Goal: Transaction & Acquisition: Book appointment/travel/reservation

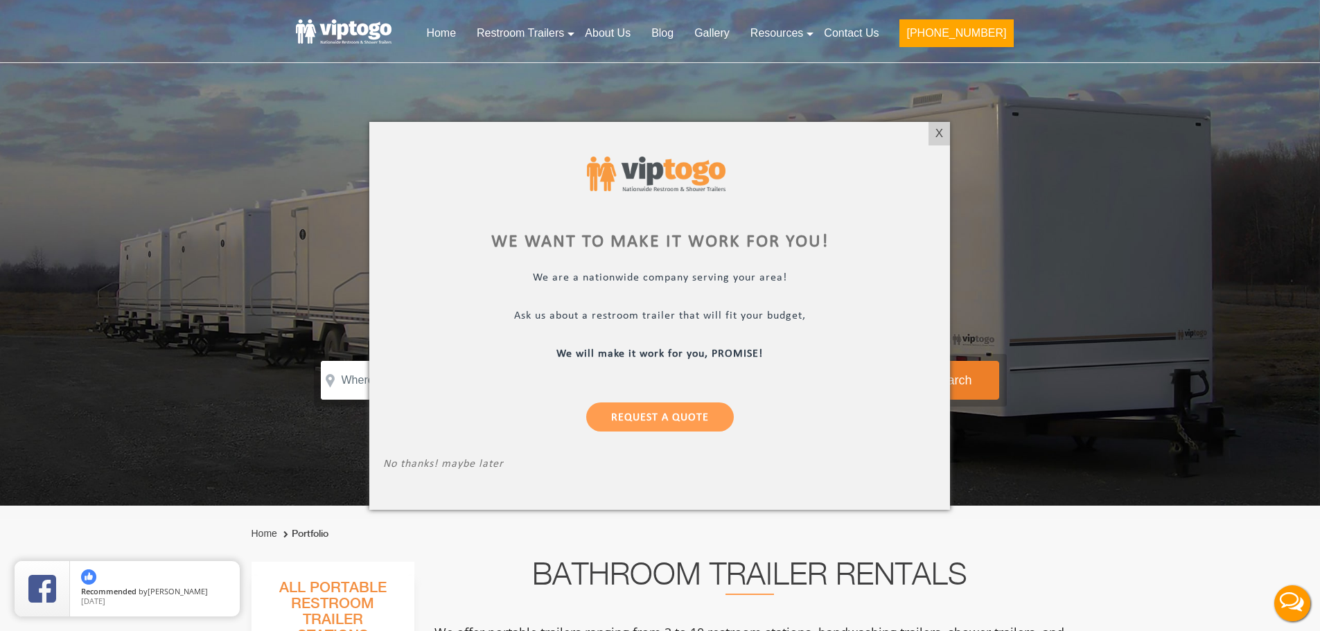
click at [935, 139] on div "X" at bounding box center [938, 134] width 21 height 24
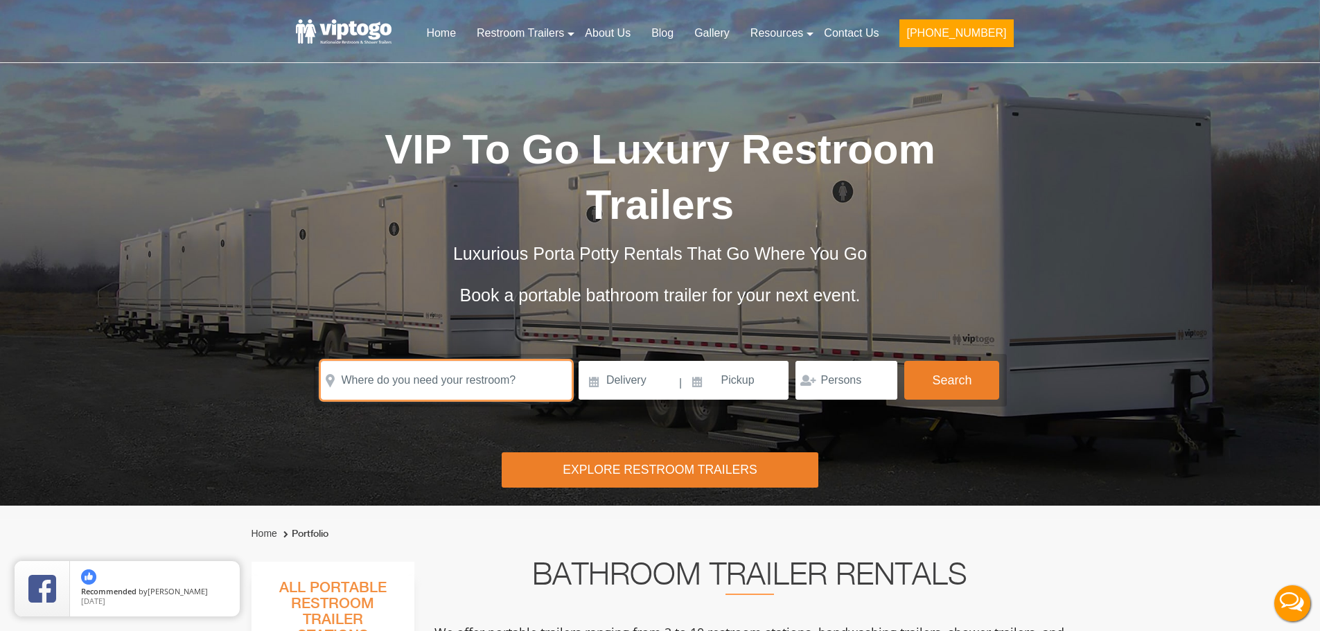
click at [409, 387] on input "text" at bounding box center [446, 380] width 251 height 39
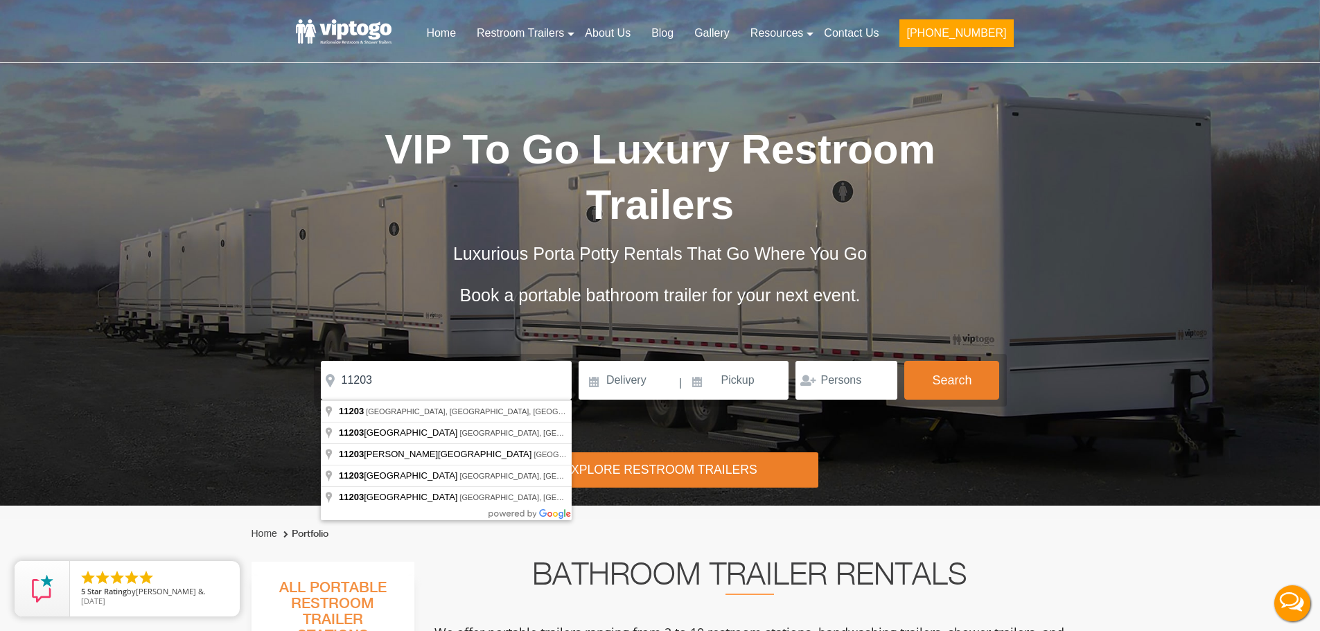
type input "Brooklyn, NY 11203, USA"
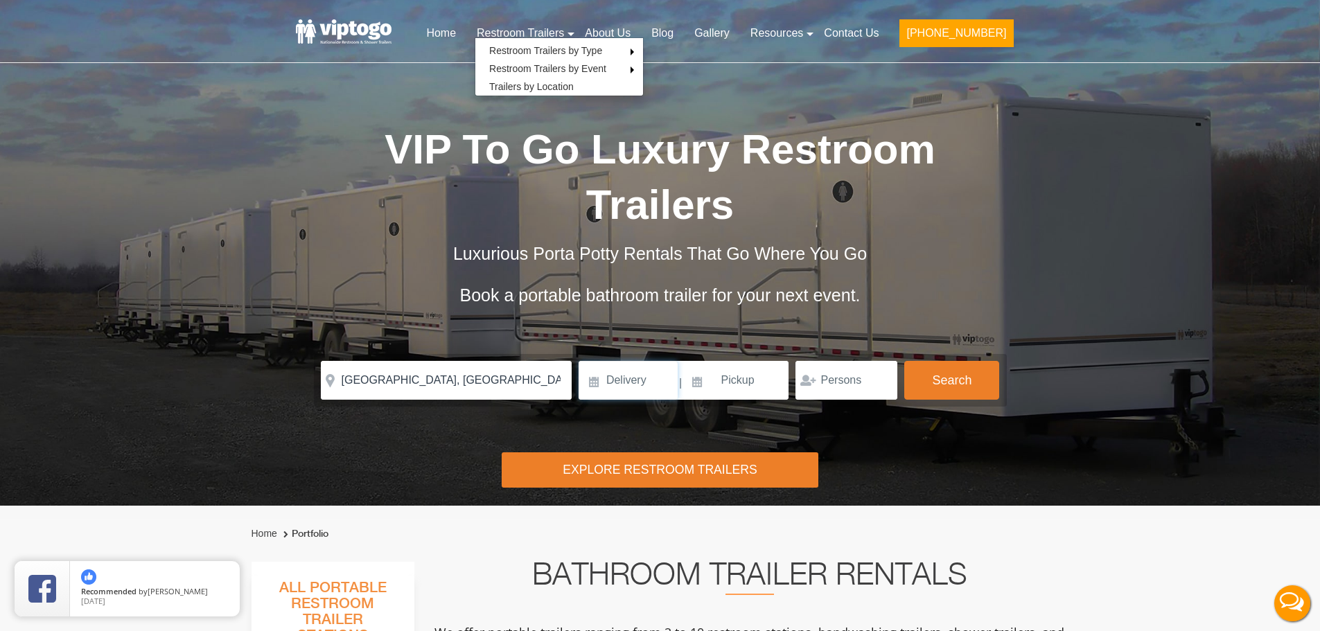
click at [642, 378] on input at bounding box center [627, 380] width 99 height 39
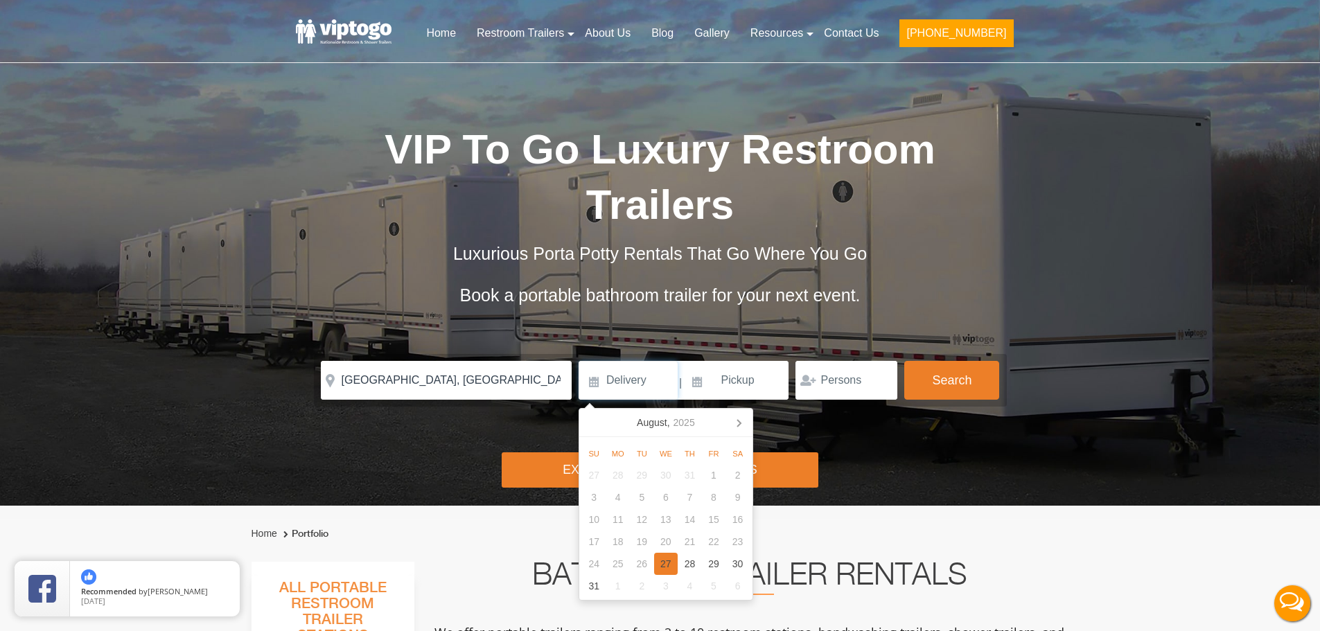
click at [664, 562] on div "27" at bounding box center [666, 564] width 24 height 22
type input "08/27/2025"
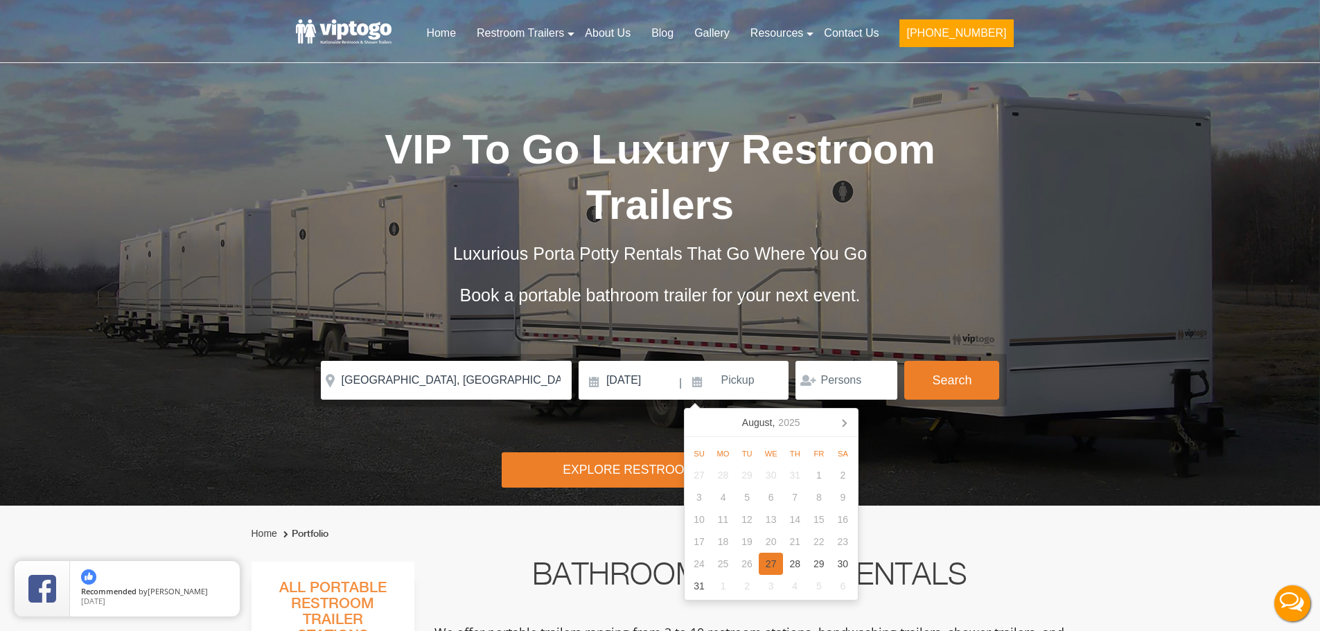
click at [772, 562] on div "27" at bounding box center [771, 564] width 24 height 22
type input "08/27/2025"
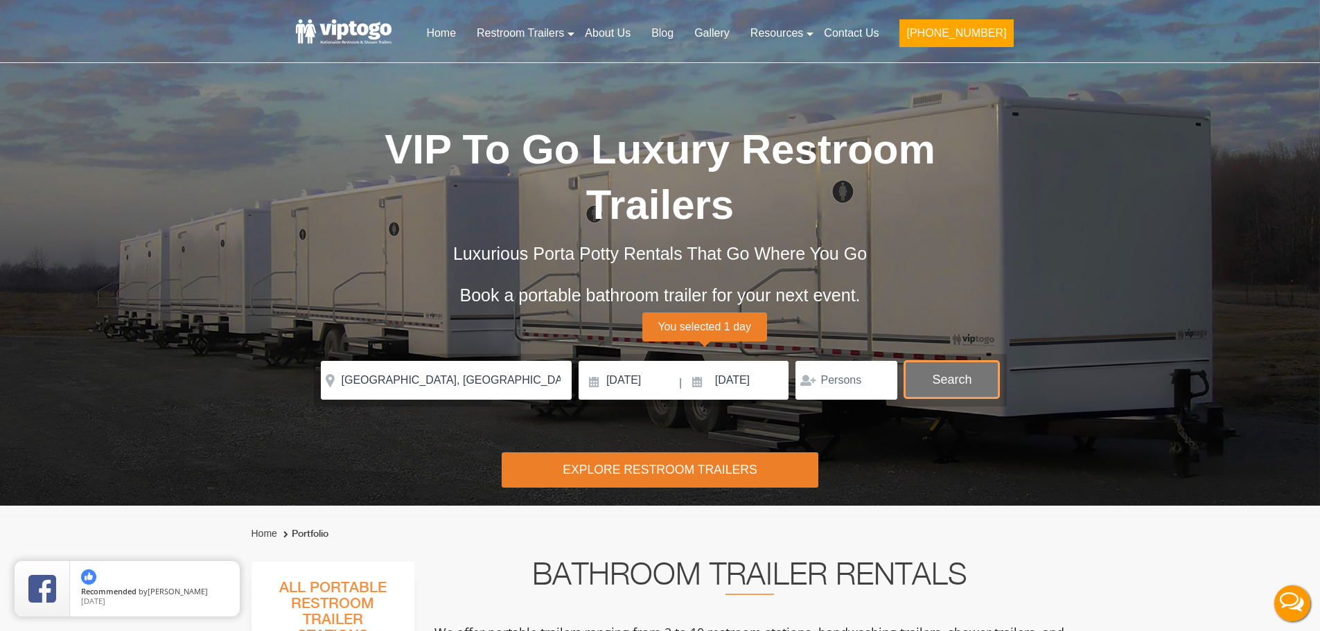
click at [950, 375] on button "Search" at bounding box center [951, 379] width 95 height 37
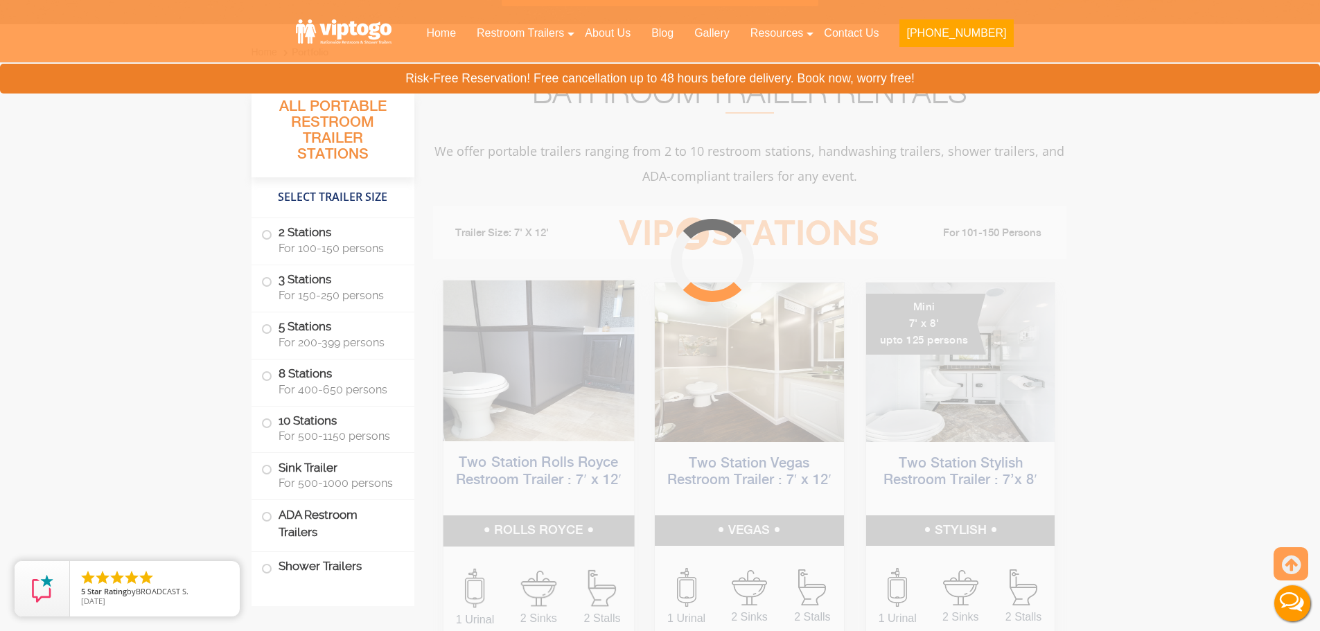
scroll to position [562, 0]
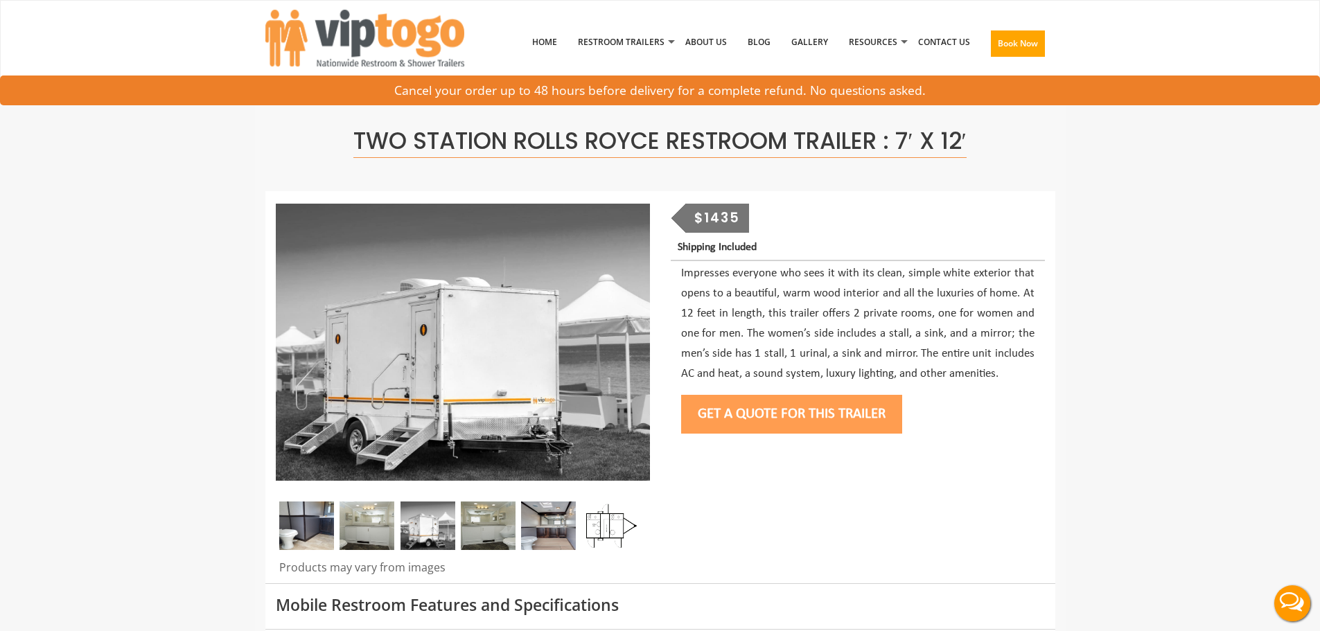
click at [854, 411] on button "Get a Quote for this Trailer" at bounding box center [791, 414] width 221 height 39
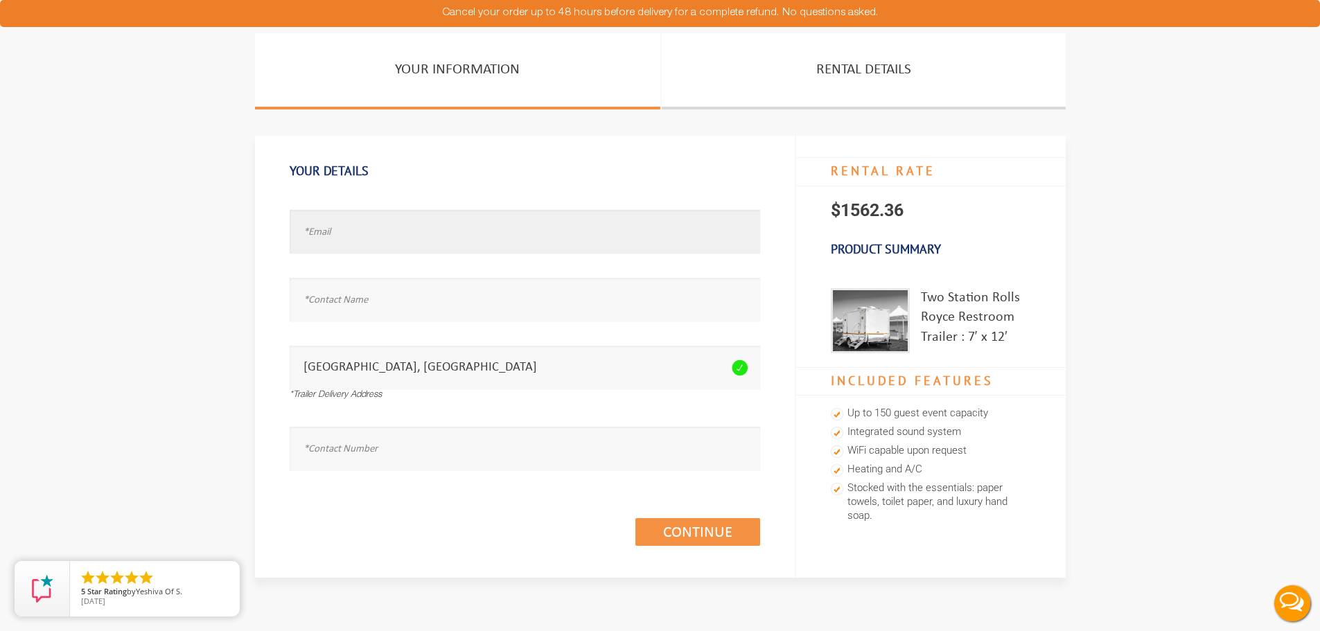
paste input "marcia.lewis13@gmail.com"
type input "marcia.lewis13@gmail.com"
paste input "Marcia Lewis"
type input "Marcia Lewis"
paste input "3472682613"
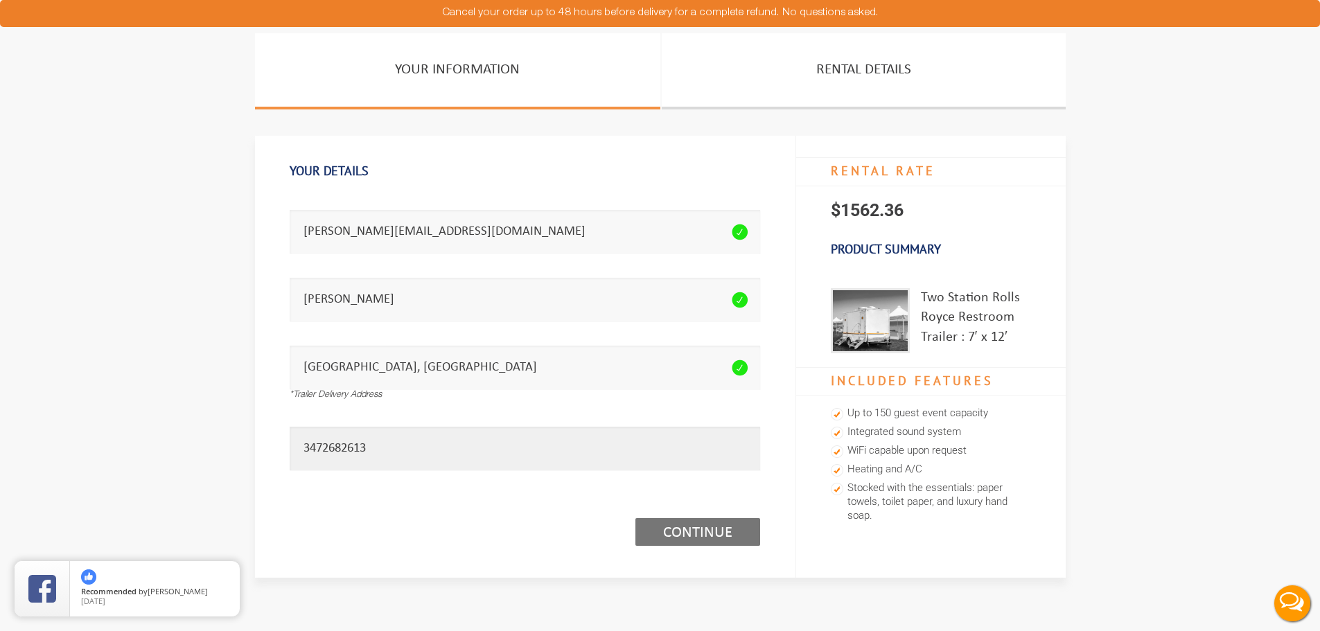
type input "3472682613"
click at [682, 538] on link "Continue (1/3)" at bounding box center [697, 532] width 125 height 28
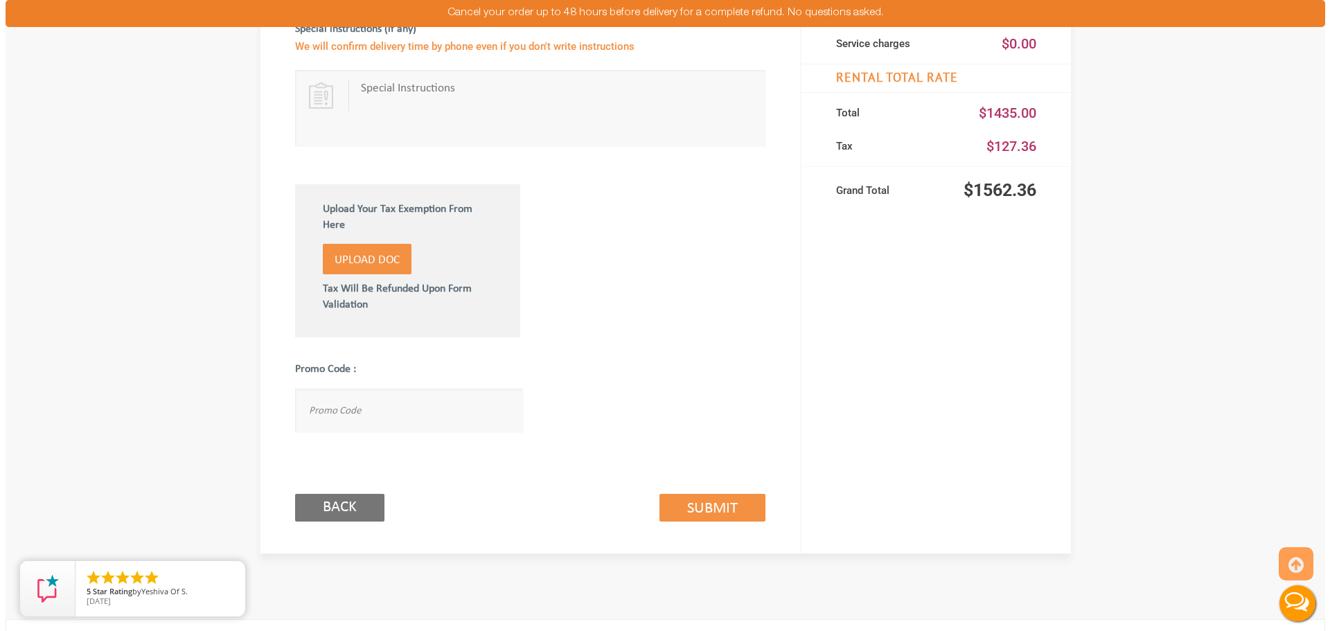
scroll to position [762, 0]
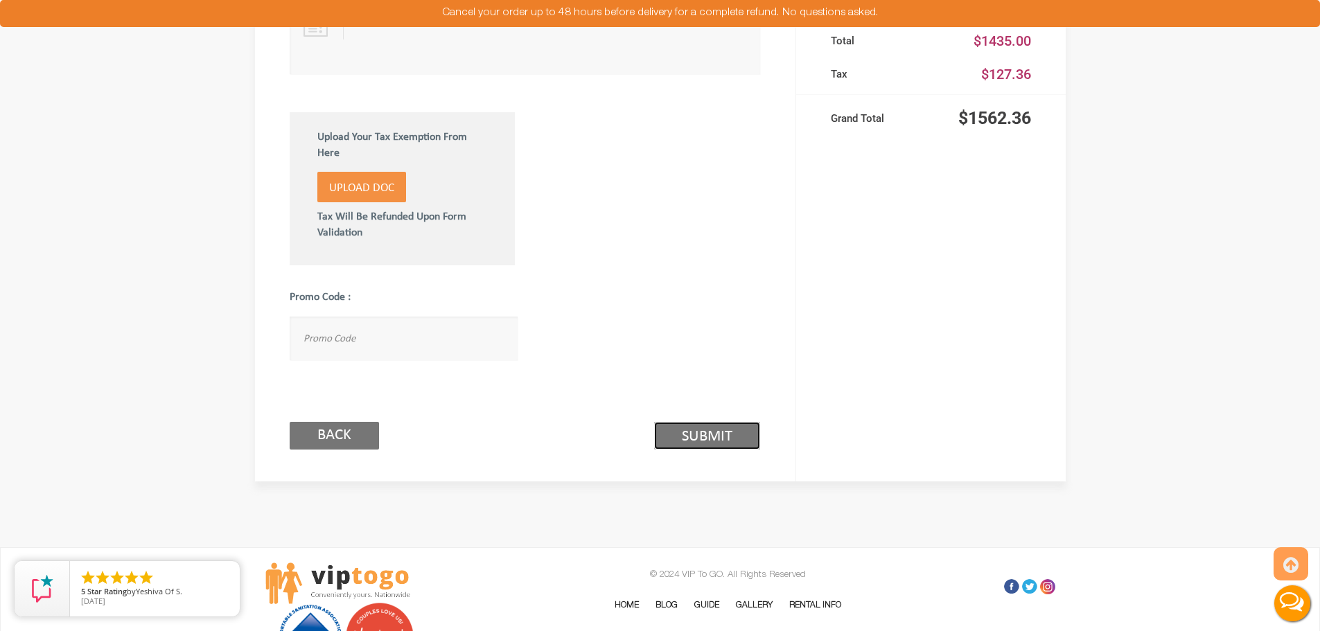
click at [719, 448] on link "Submit (2/3)" at bounding box center [707, 436] width 106 height 28
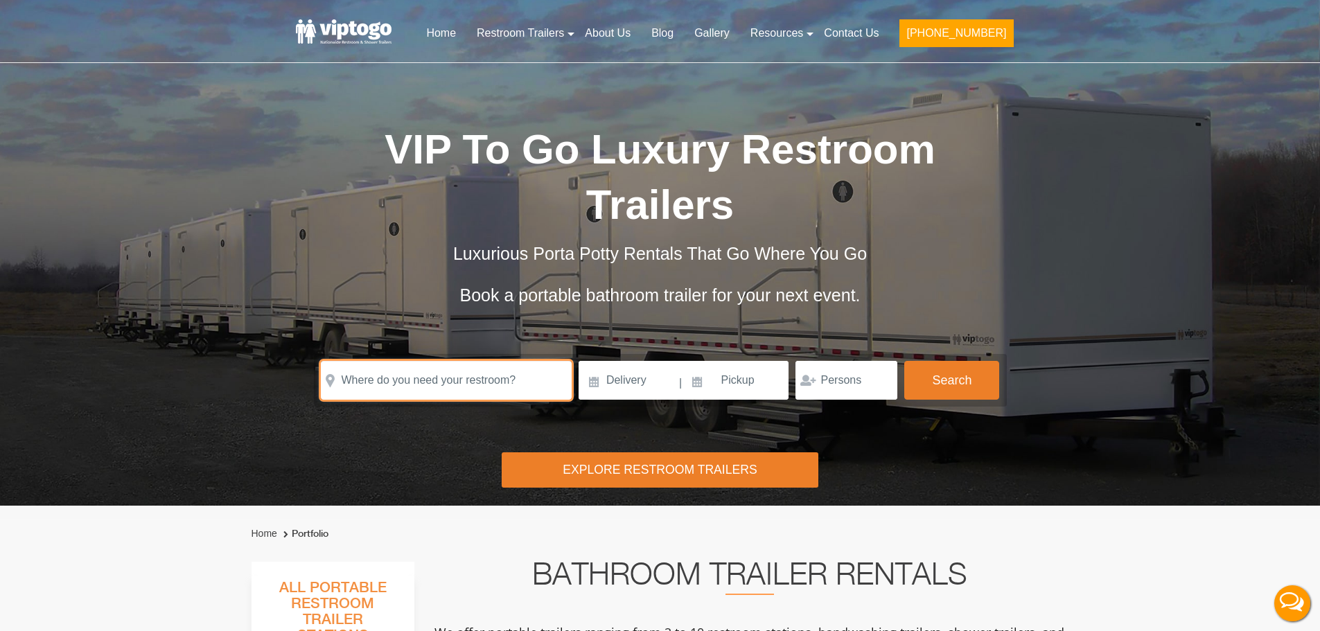
click at [437, 388] on input "text" at bounding box center [446, 380] width 251 height 39
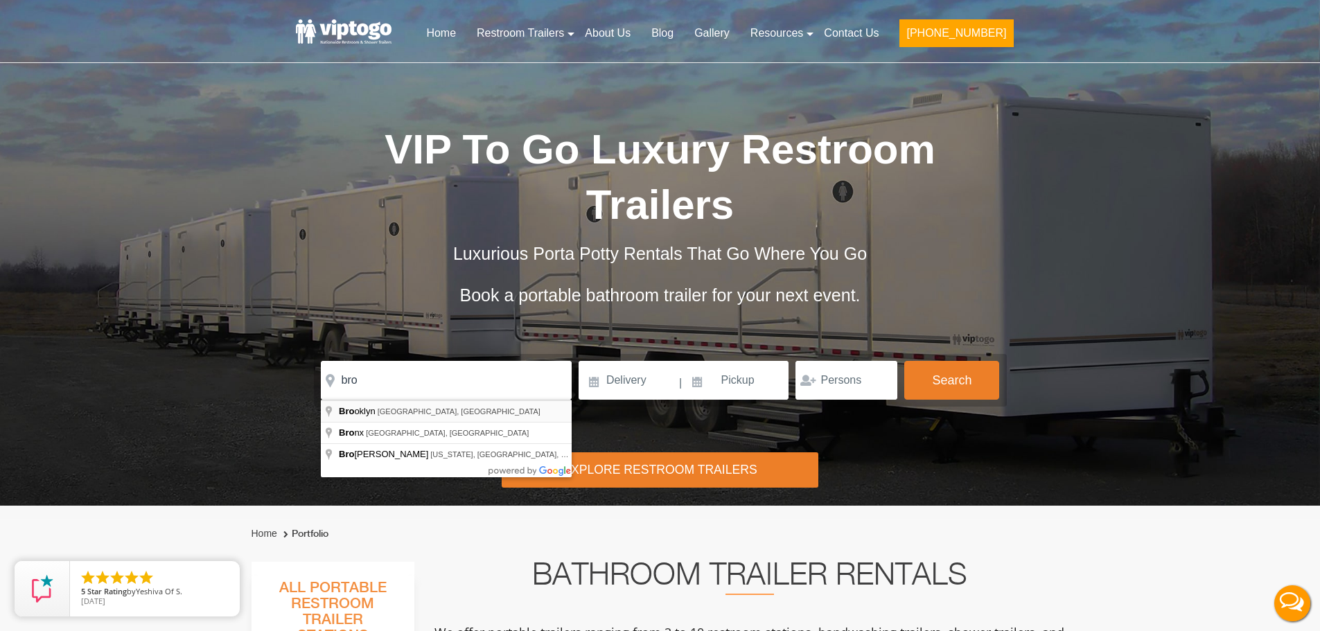
type input "[GEOGRAPHIC_DATA], [GEOGRAPHIC_DATA], [GEOGRAPHIC_DATA]"
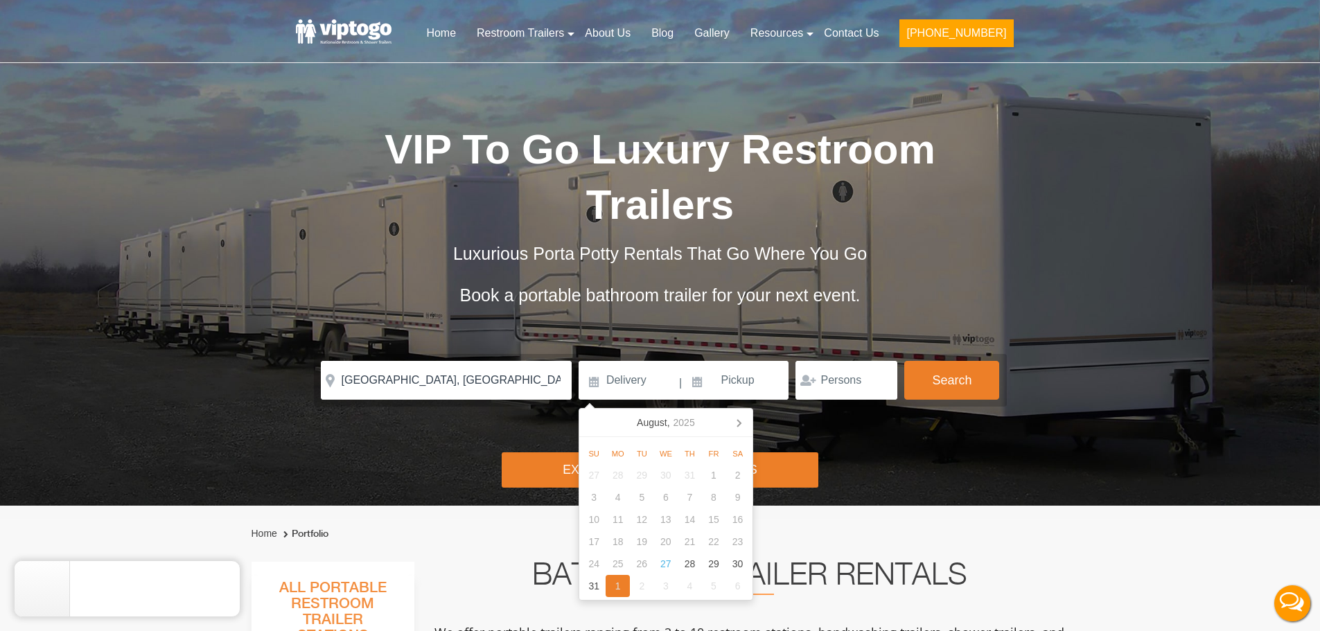
drag, startPoint x: 613, startPoint y: 585, endPoint x: 673, endPoint y: 592, distance: 60.7
click at [614, 584] on div "1" at bounding box center [617, 586] width 24 height 22
type input "09/01/2025"
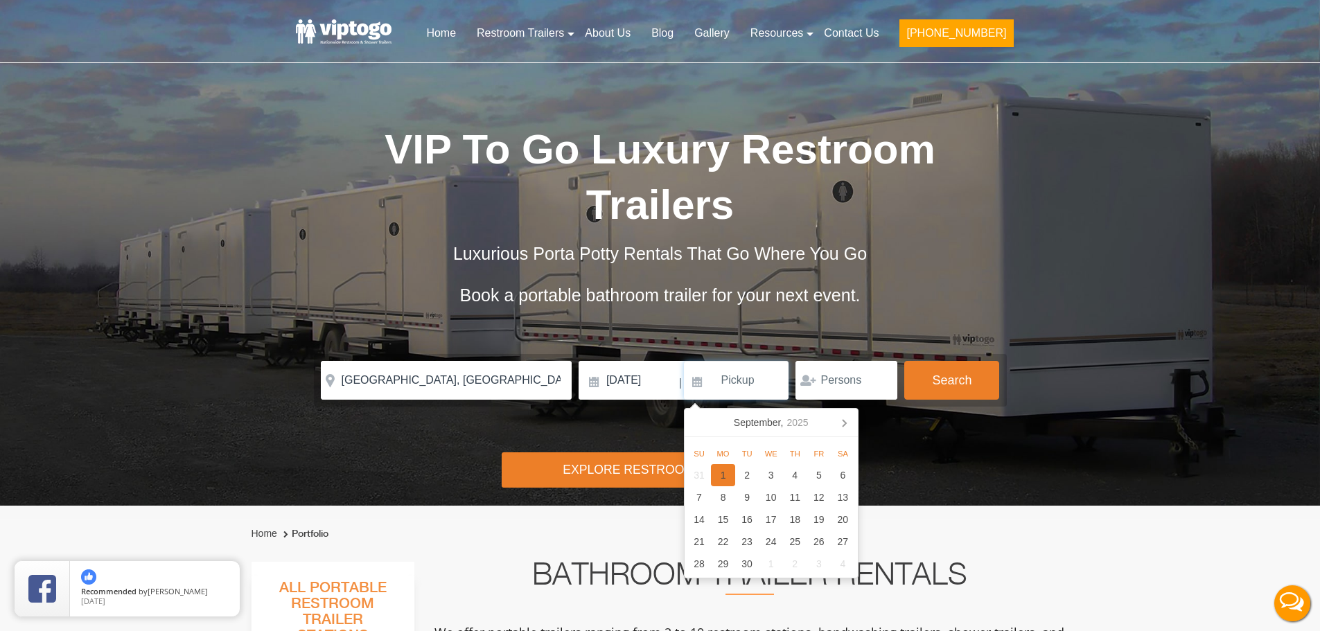
click at [726, 473] on div "1" at bounding box center [723, 475] width 24 height 22
type input "09/01/2025"
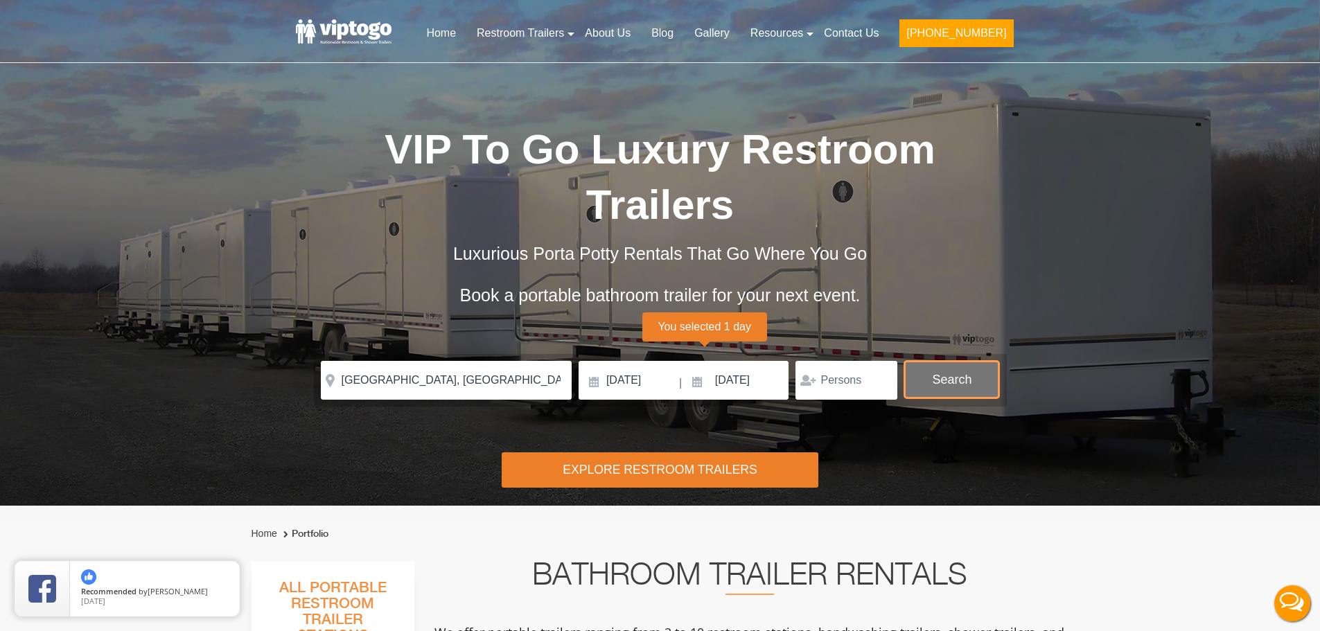
click at [967, 372] on button "Search" at bounding box center [951, 379] width 95 height 37
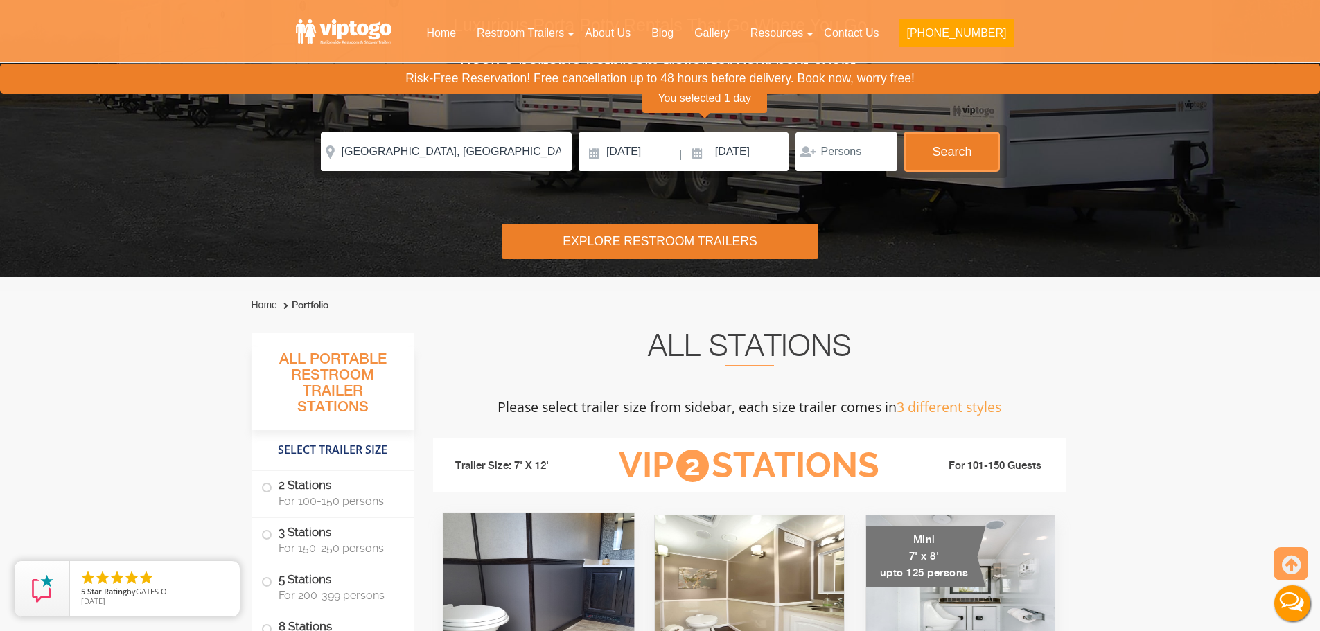
scroll to position [562, 0]
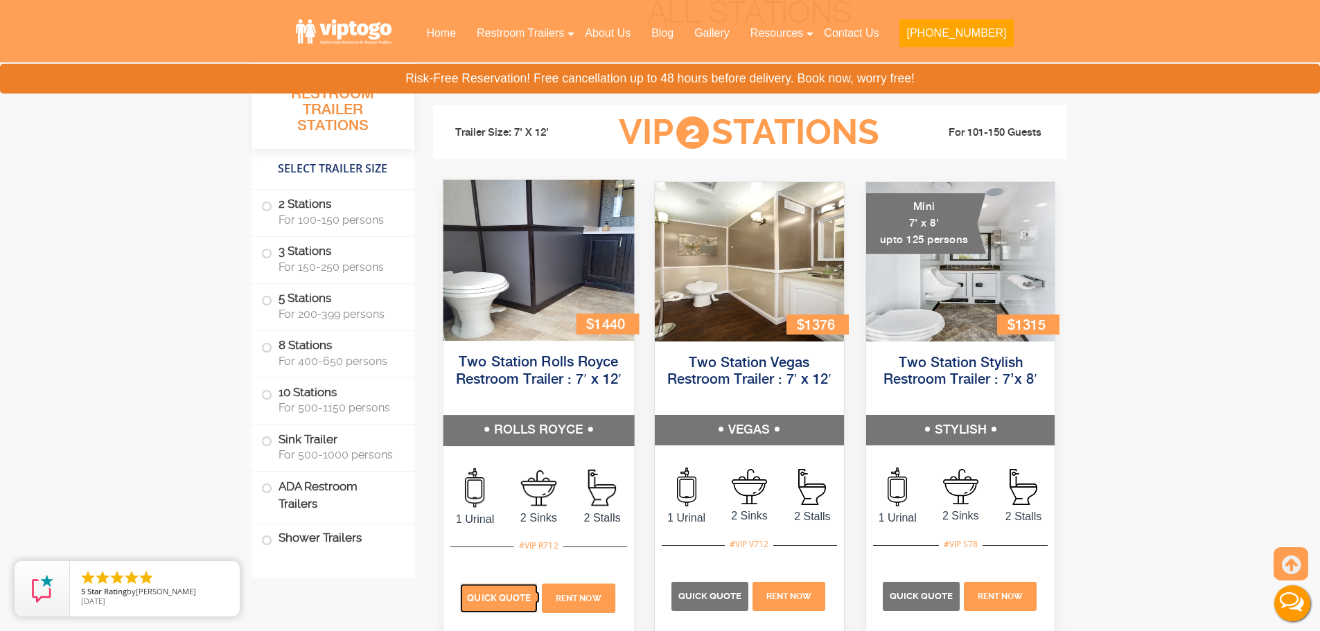
click at [507, 603] on p "Quick Quote" at bounding box center [499, 597] width 78 height 29
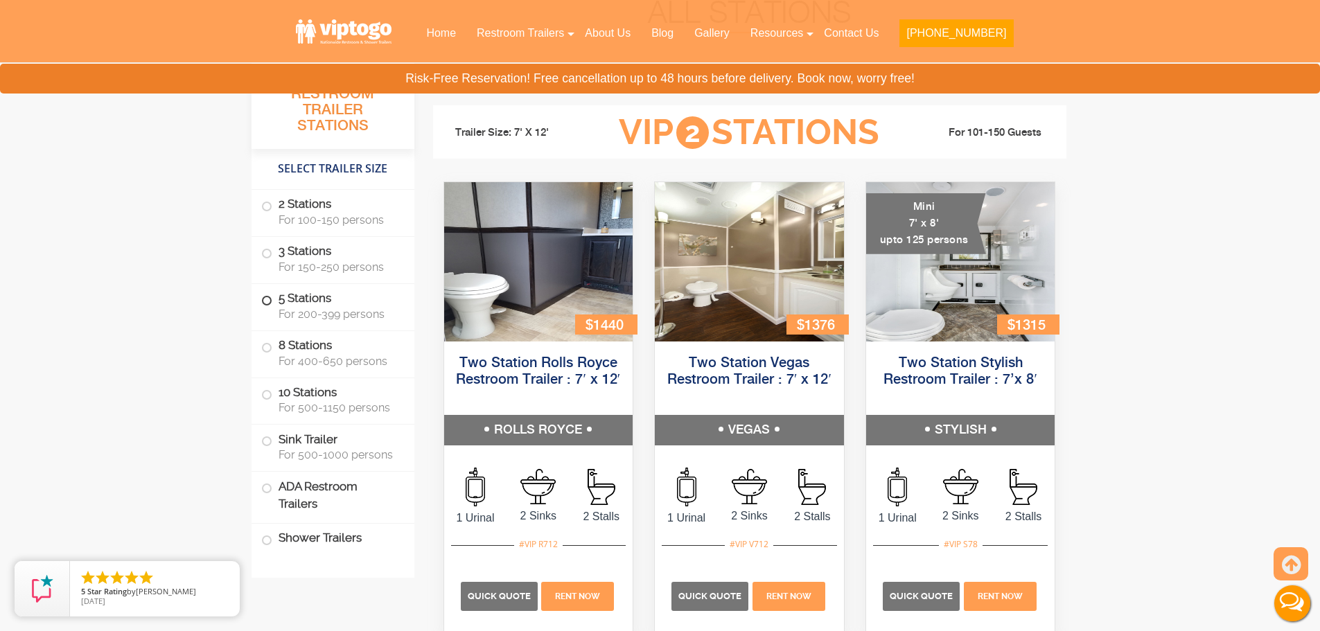
click at [301, 296] on label "5 Stations For 200-399 persons" at bounding box center [332, 305] width 143 height 43
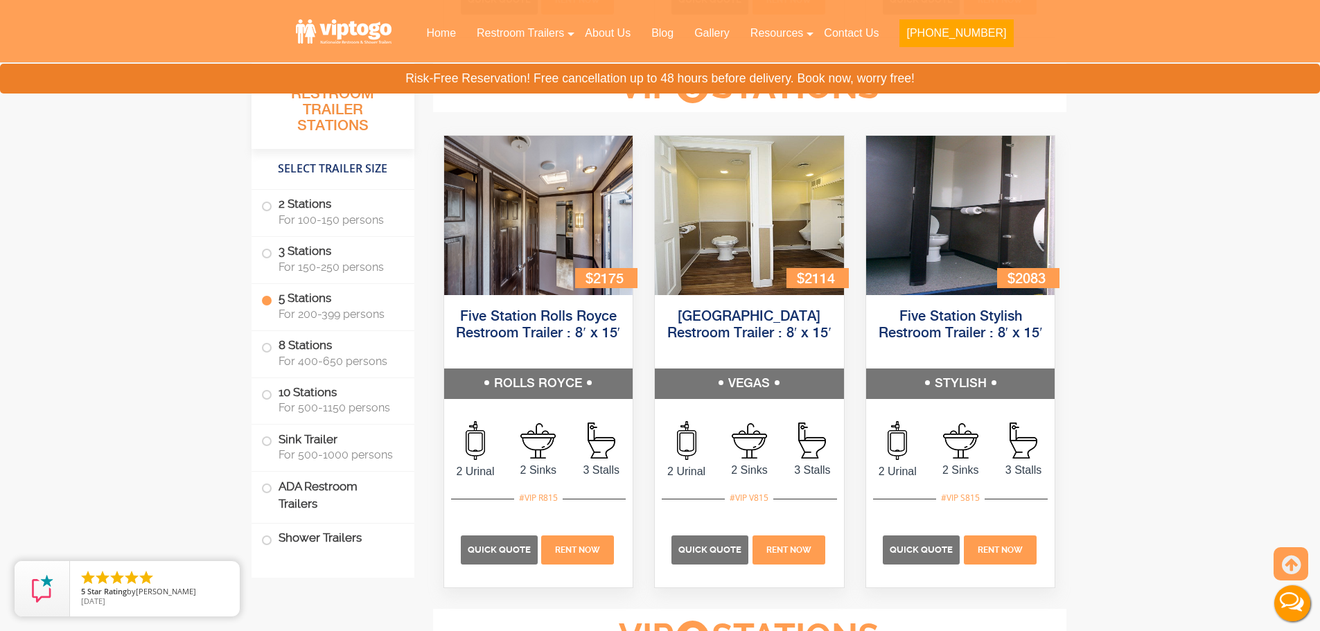
scroll to position [2076, 0]
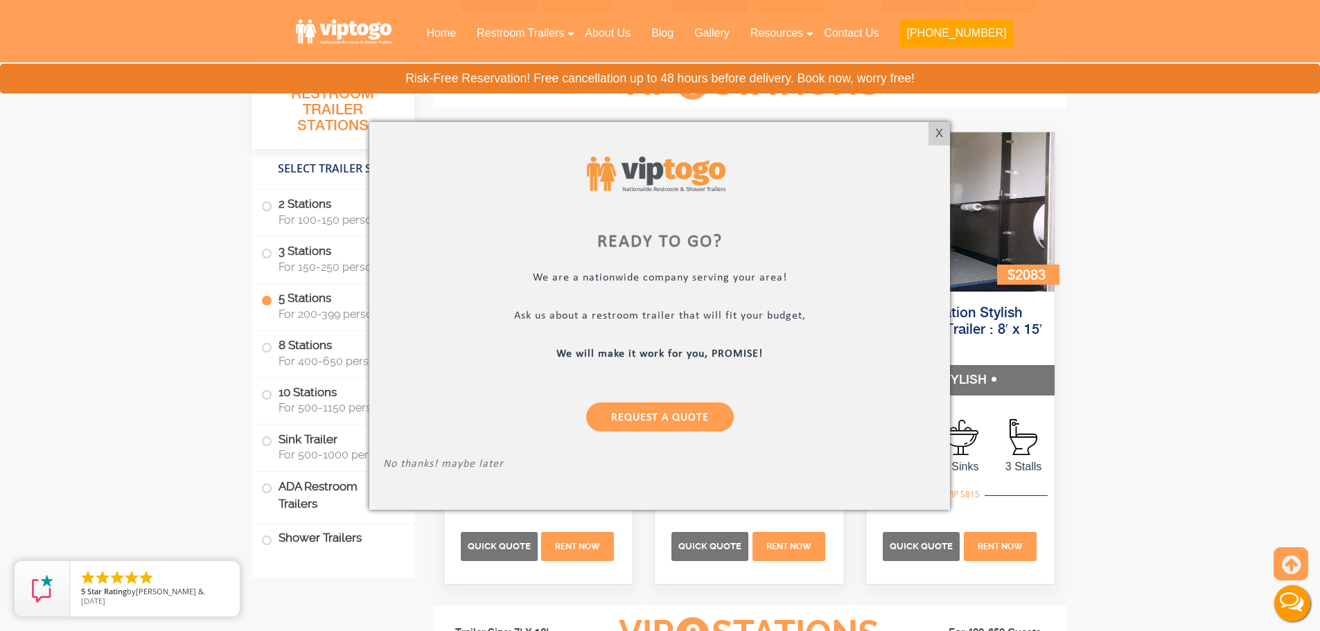
click at [309, 363] on div at bounding box center [660, 315] width 1320 height 631
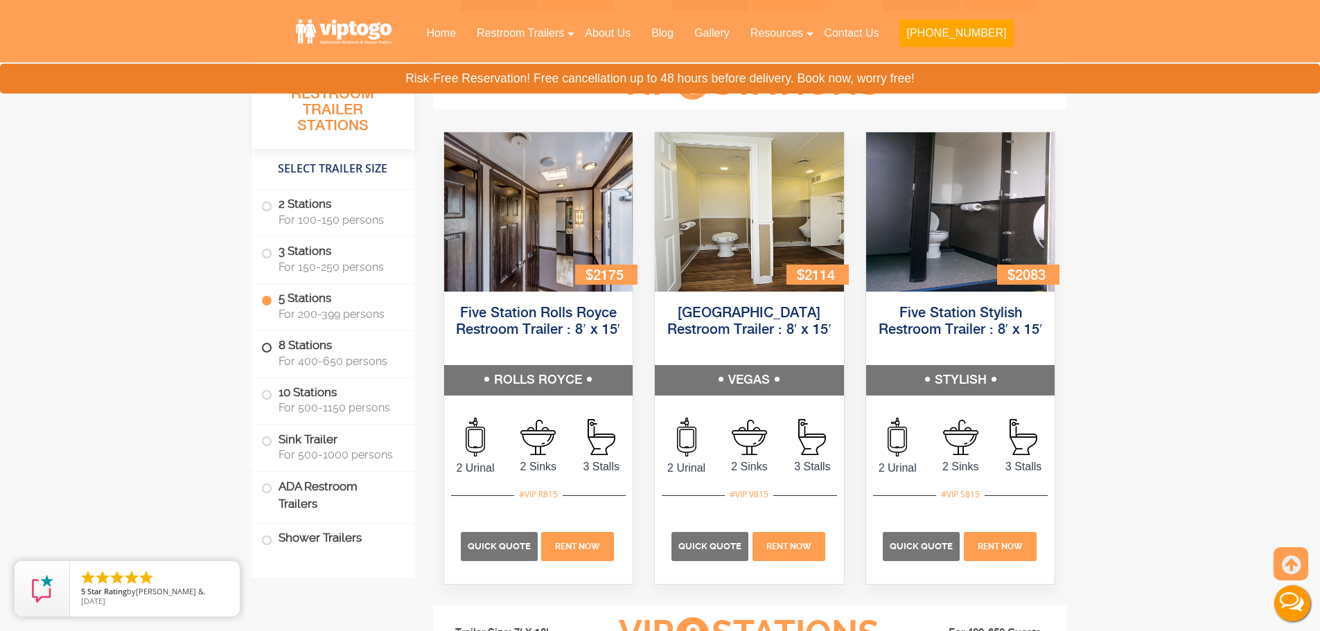
click at [362, 355] on span "For 400-650 persons" at bounding box center [337, 361] width 119 height 13
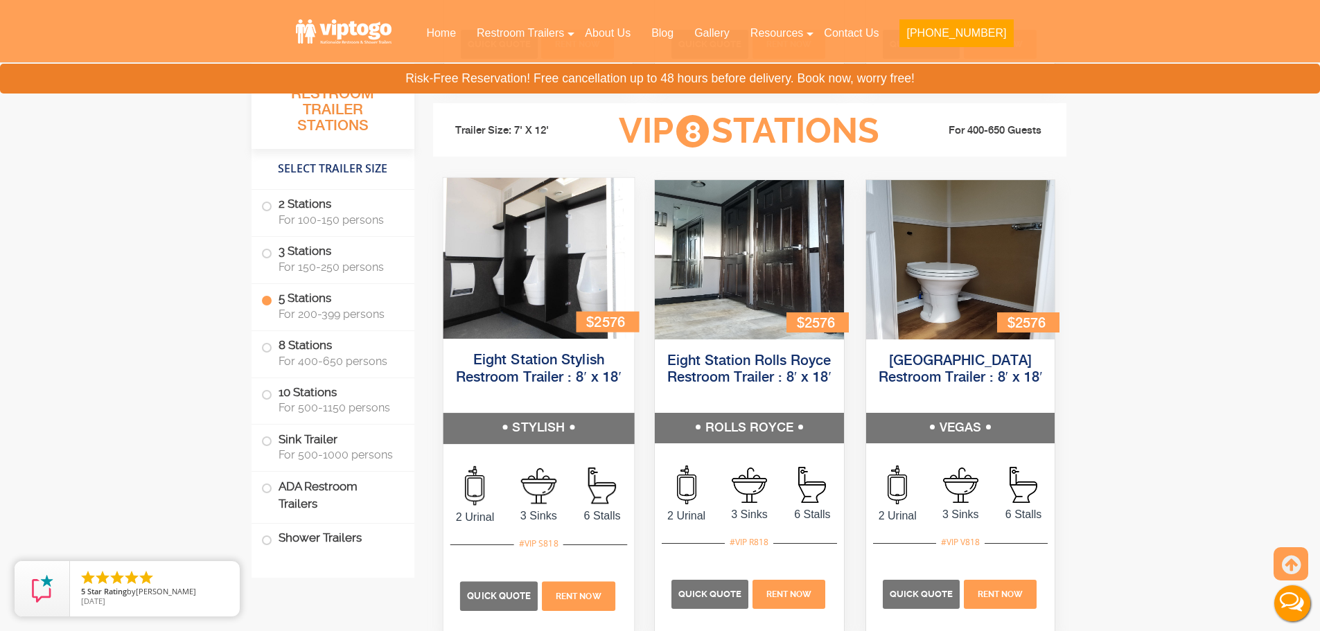
scroll to position [2418, 0]
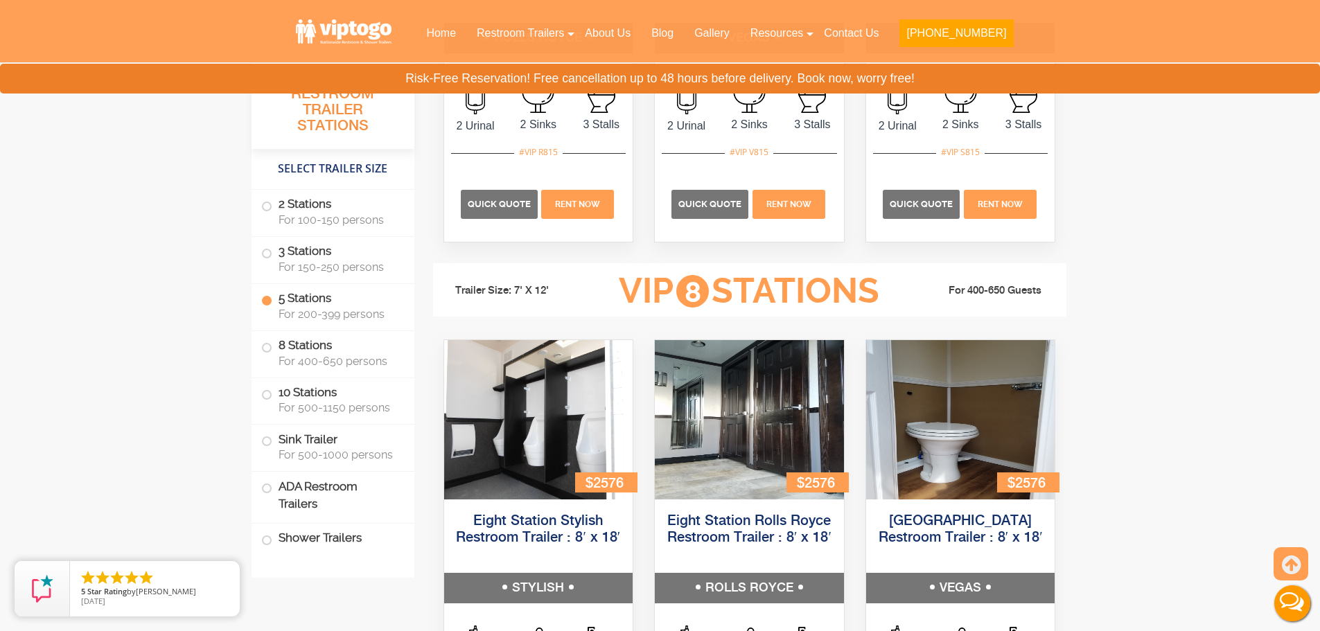
drag, startPoint x: 1292, startPoint y: 560, endPoint x: 1309, endPoint y: 535, distance: 30.6
click at [1293, 559] on icon at bounding box center [1291, 565] width 19 height 33
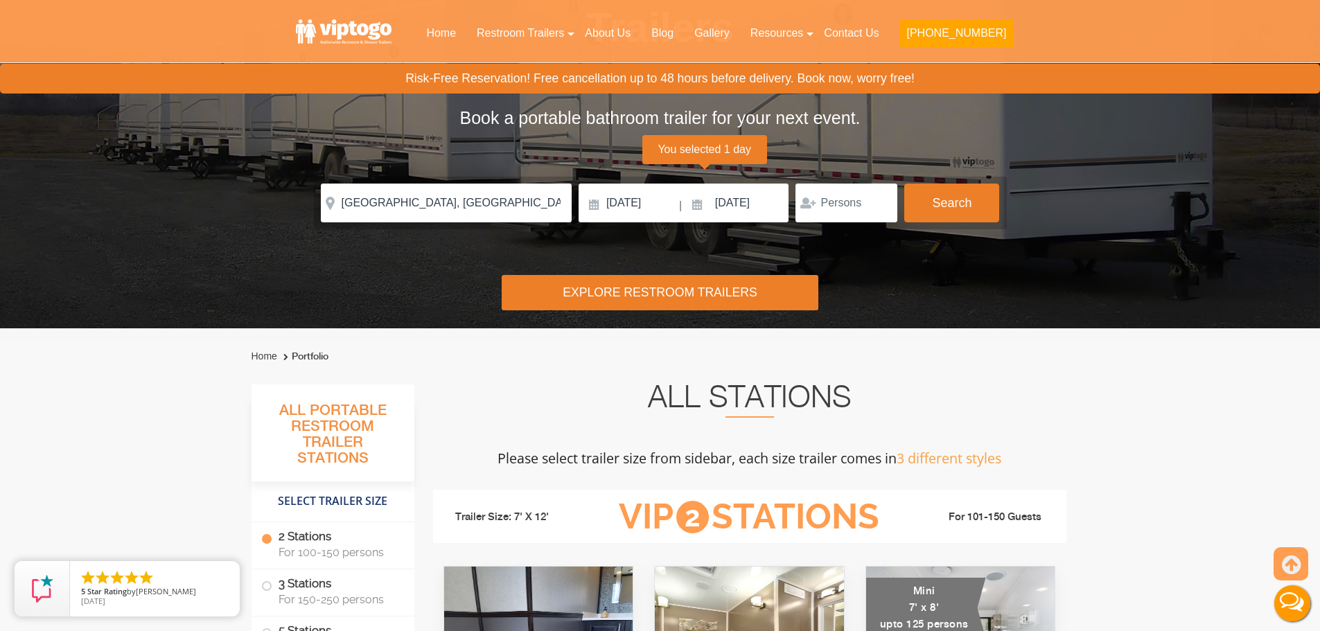
scroll to position [0, 0]
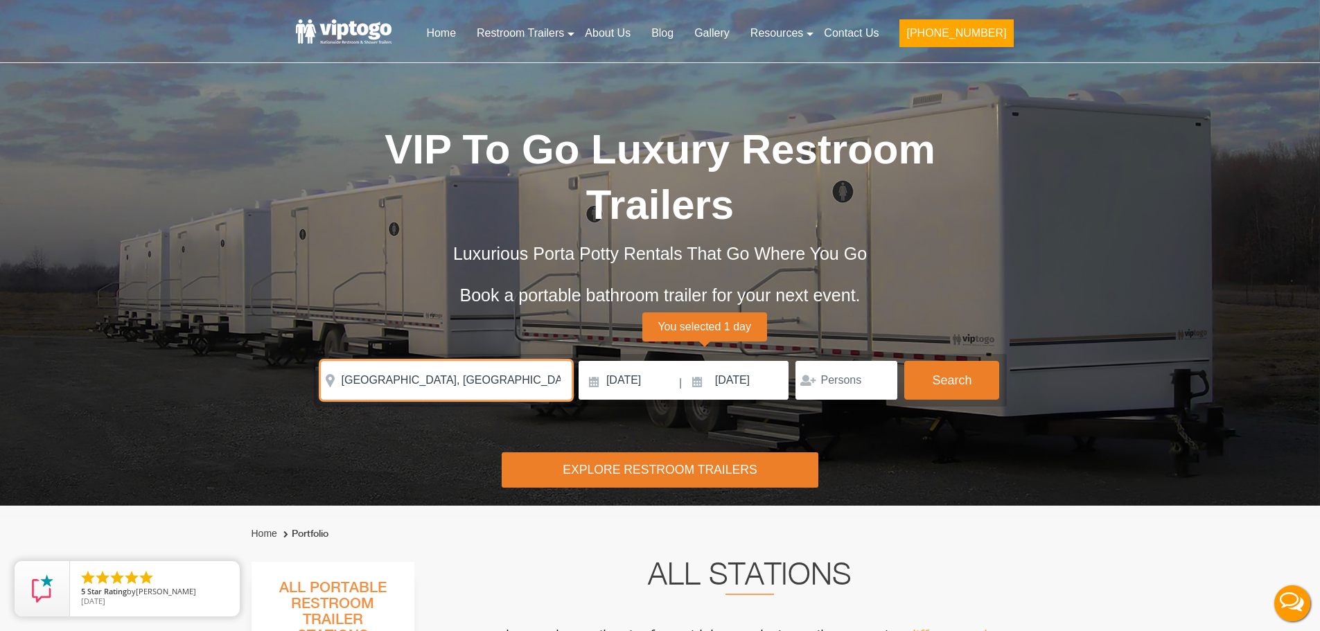
click at [459, 389] on input "Brooklyn, NY, USA" at bounding box center [446, 380] width 251 height 39
paste input "483 Matson Hill Rd, South Glastonbury"
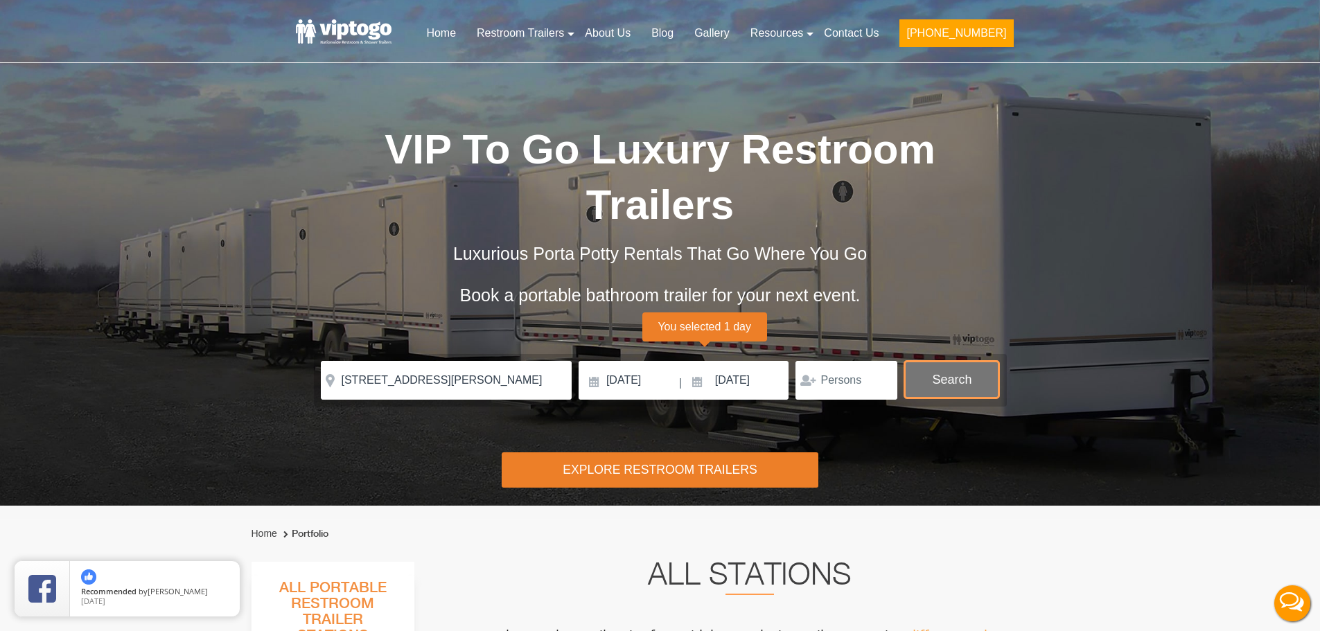
click at [984, 381] on button "Search" at bounding box center [951, 379] width 95 height 37
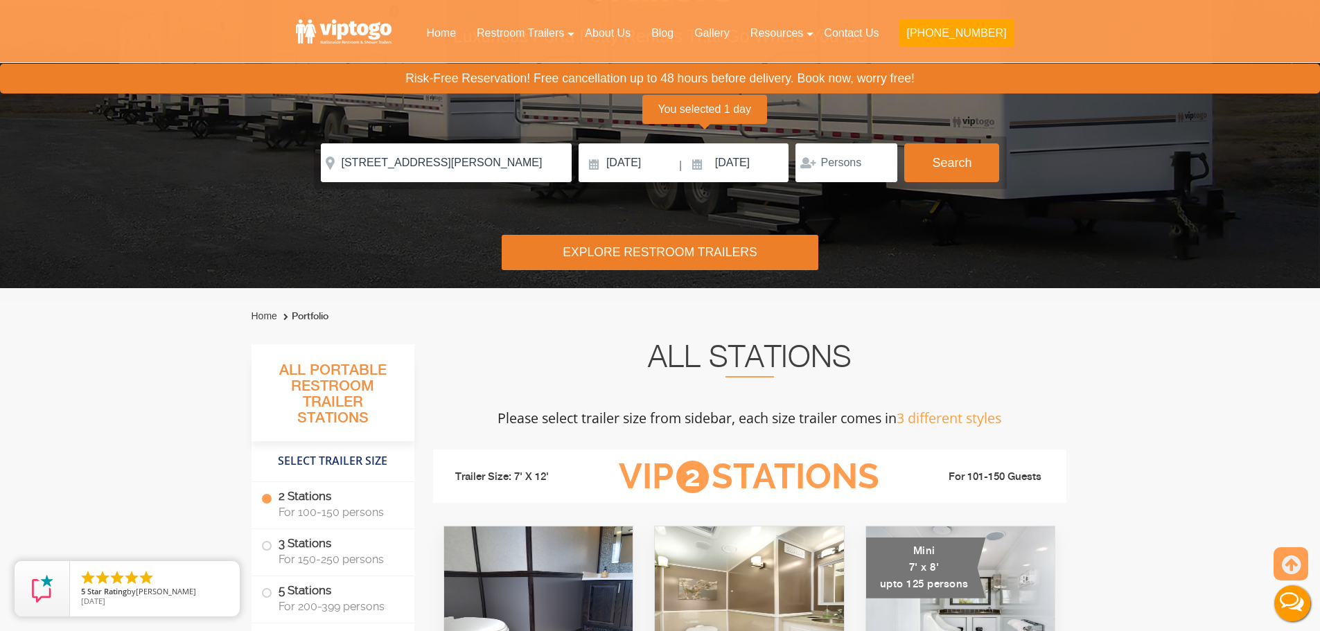
scroll to position [215, 0]
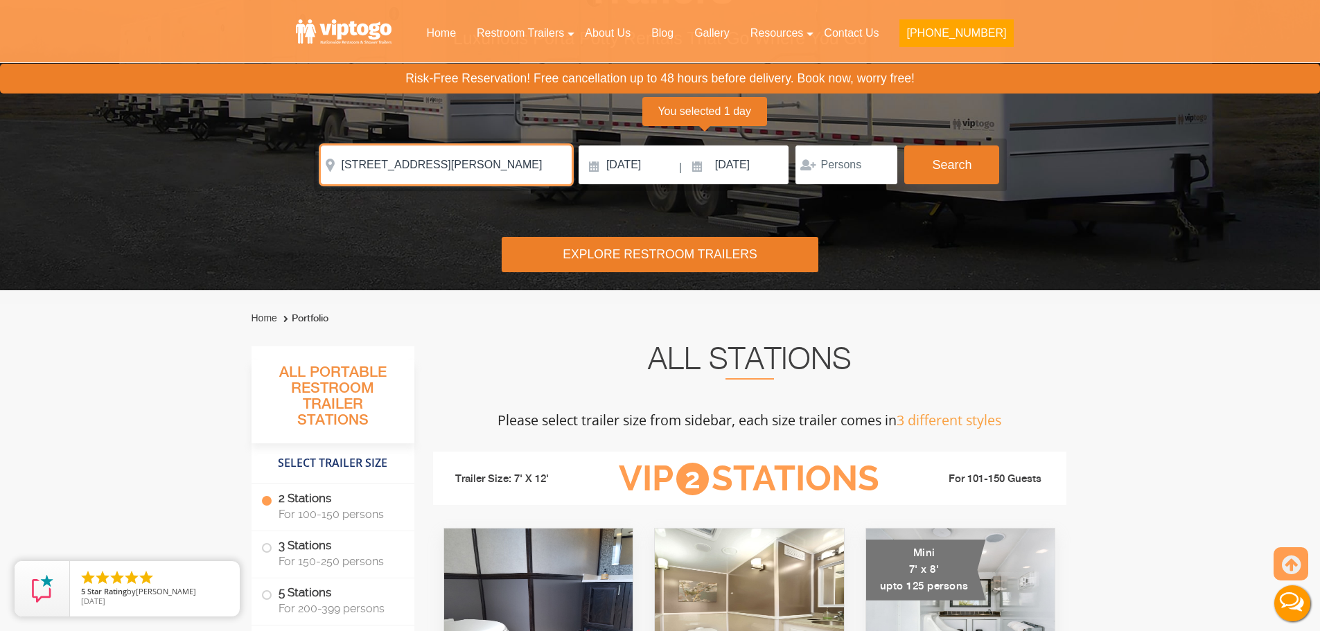
click at [520, 163] on input "483 Matson Hill Rd, South Glastonbury, CT, USA" at bounding box center [446, 164] width 251 height 39
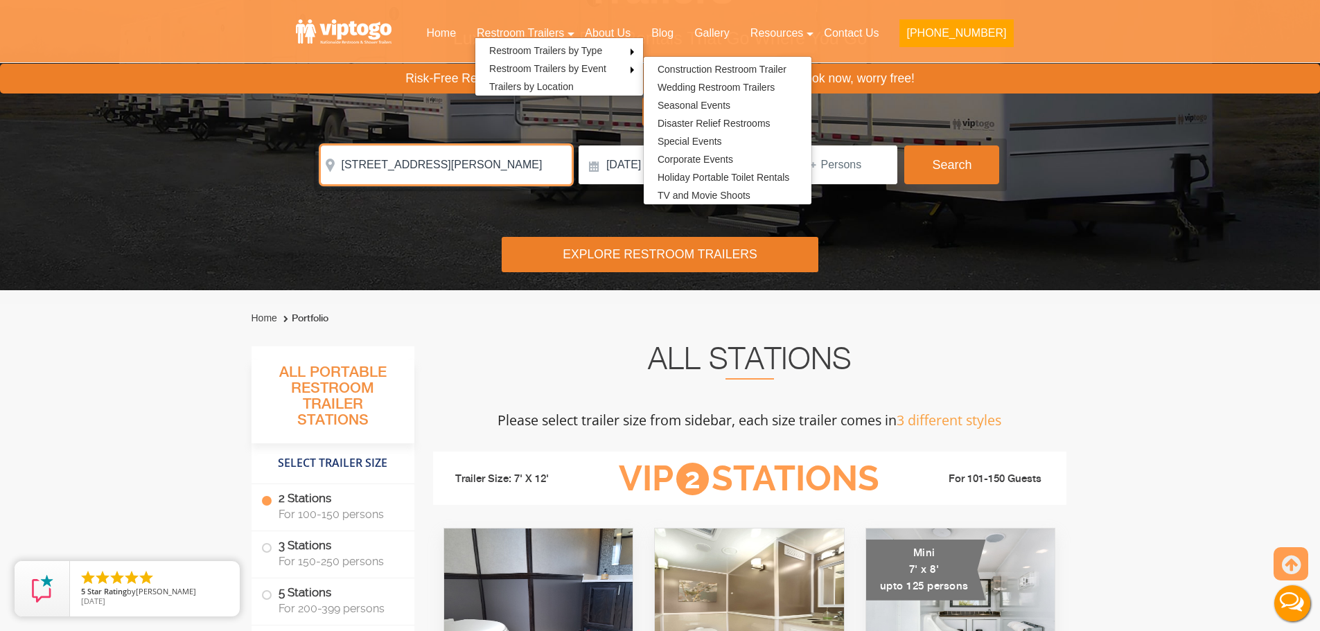
click at [467, 159] on input "483 Matson Hill Rd, South Glastonbury, CT, USA" at bounding box center [446, 164] width 251 height 39
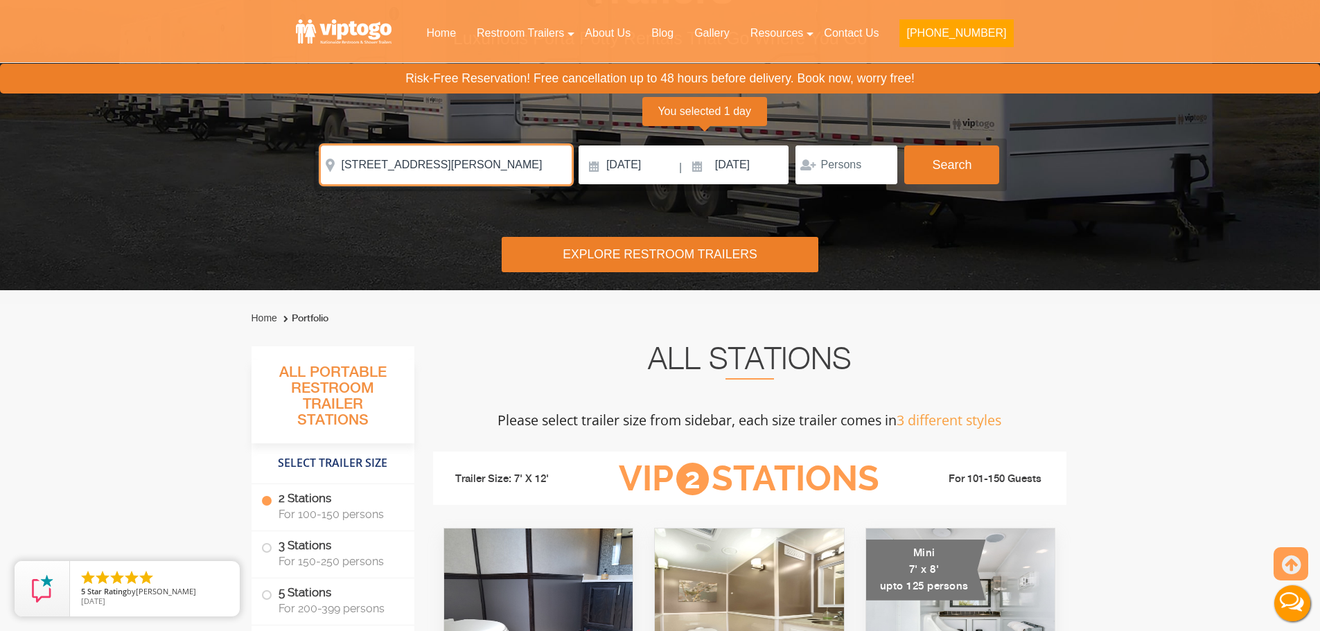
click at [467, 159] on input "483 Matson Hill Rd, South Glastonbury, CT, USA" at bounding box center [446, 164] width 251 height 39
paste input "32966"
drag, startPoint x: 517, startPoint y: 162, endPoint x: 324, endPoint y: 152, distance: 193.5
click at [324, 152] on input "32966 Reba Rd, Millville, DE, USA" at bounding box center [446, 164] width 251 height 39
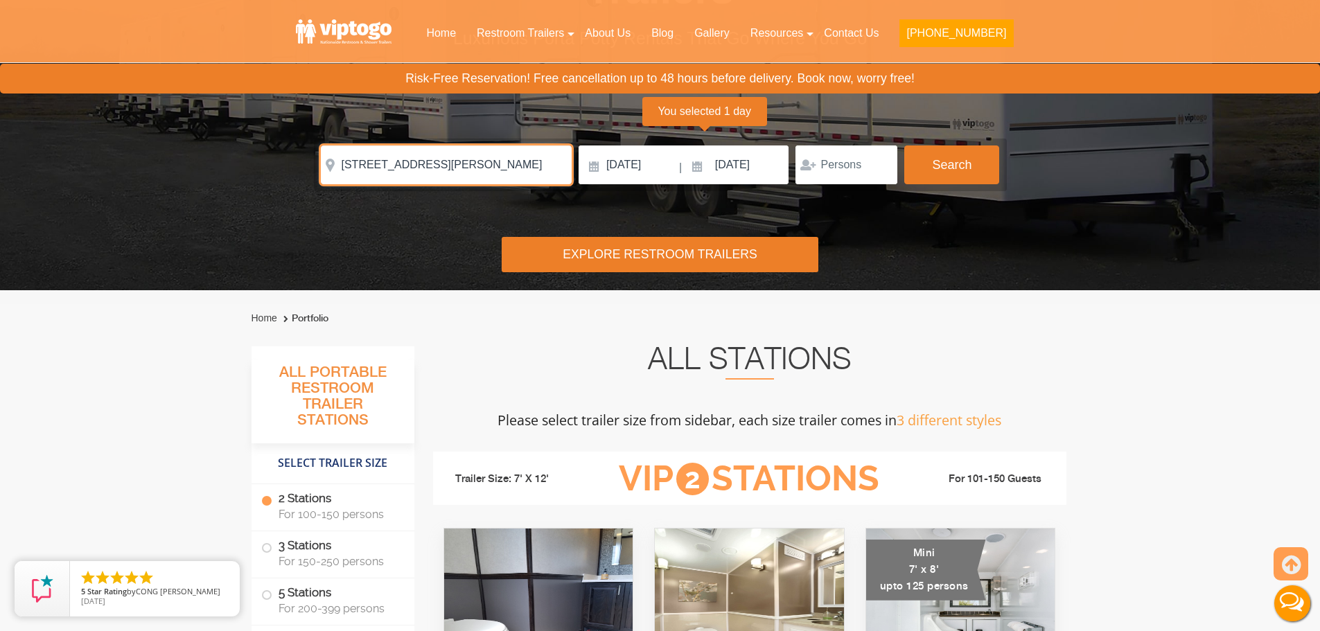
drag, startPoint x: 539, startPoint y: 162, endPoint x: 330, endPoint y: 162, distance: 209.2
click at [321, 162] on input "32966 Reba Rd, Millville, DE, USA" at bounding box center [446, 164] width 251 height 39
paste input "text"
click at [385, 167] on input "32966" at bounding box center [446, 164] width 251 height 39
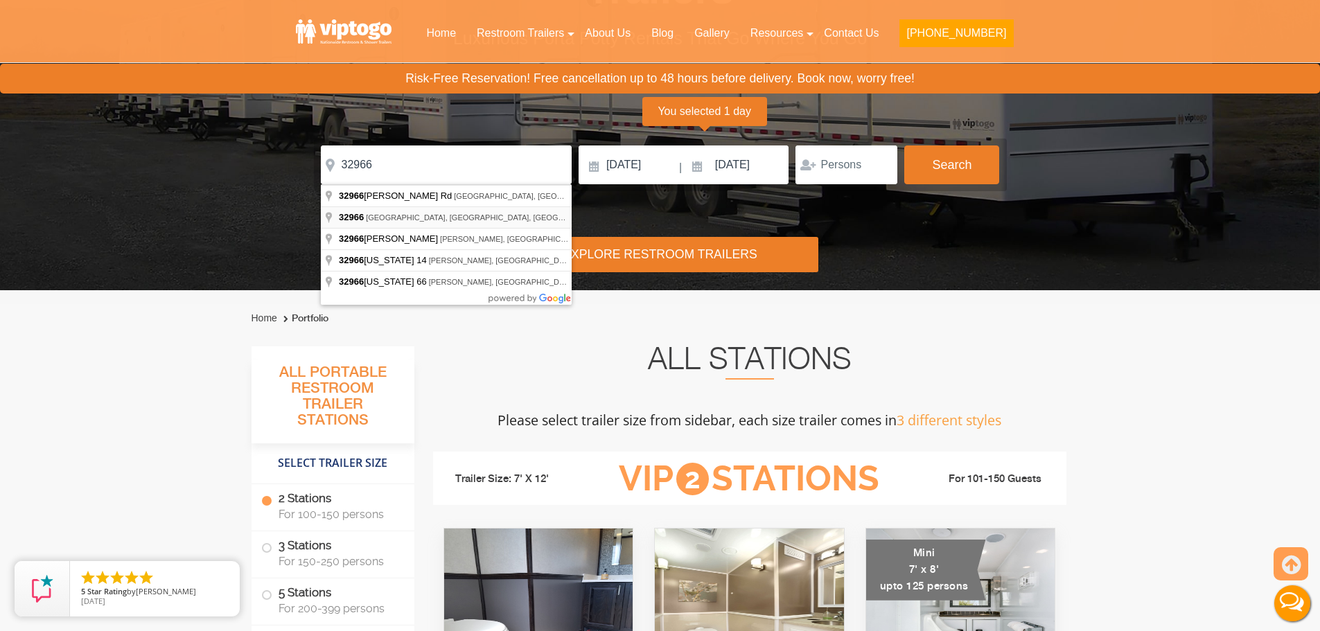
type input "Citrus Ridge, FL 32966, USA"
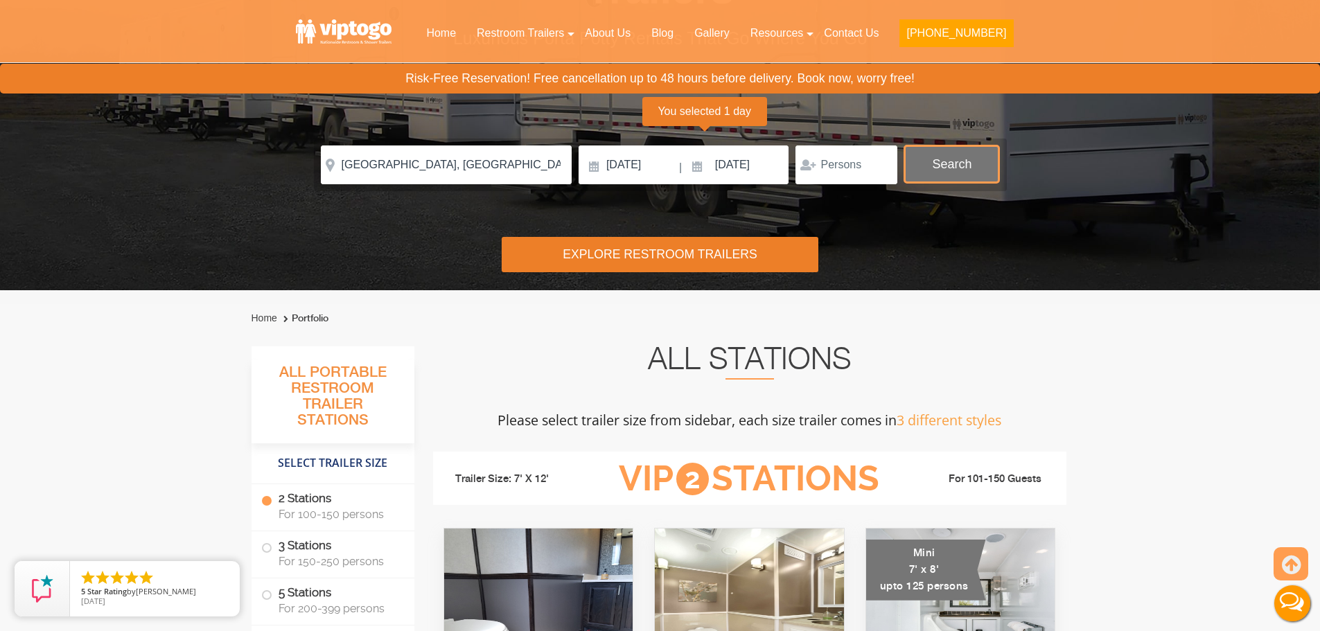
click at [932, 165] on button "Search" at bounding box center [951, 163] width 95 height 37
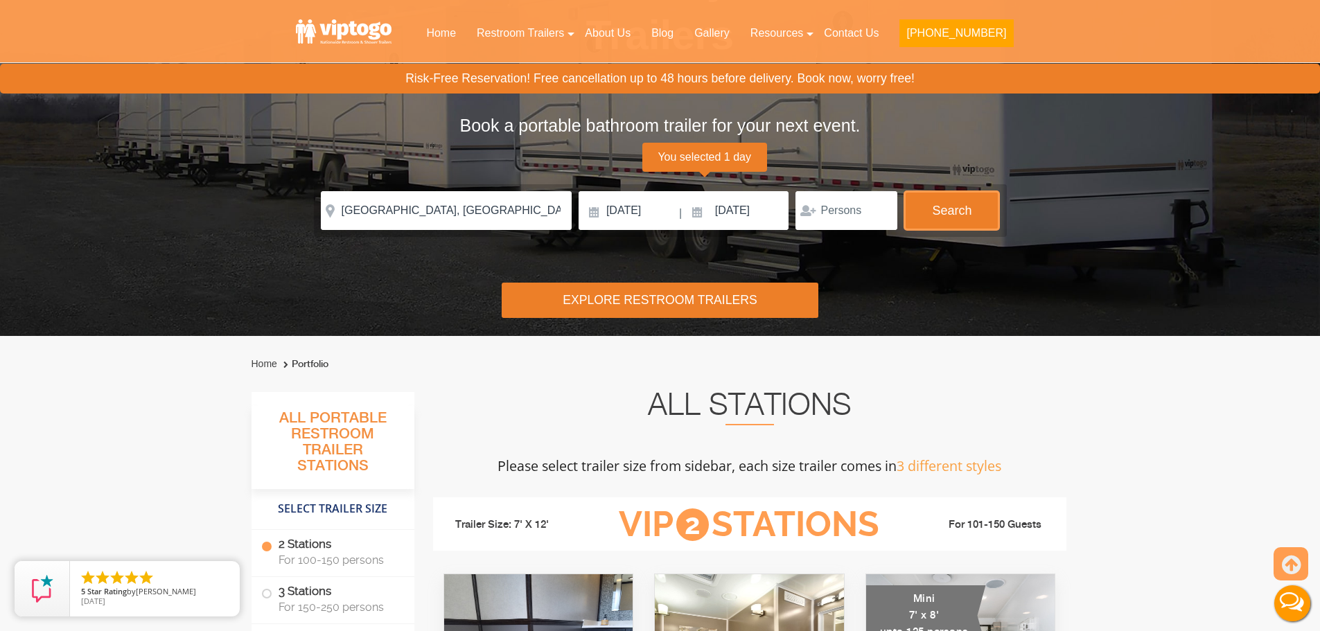
scroll to position [146, 0]
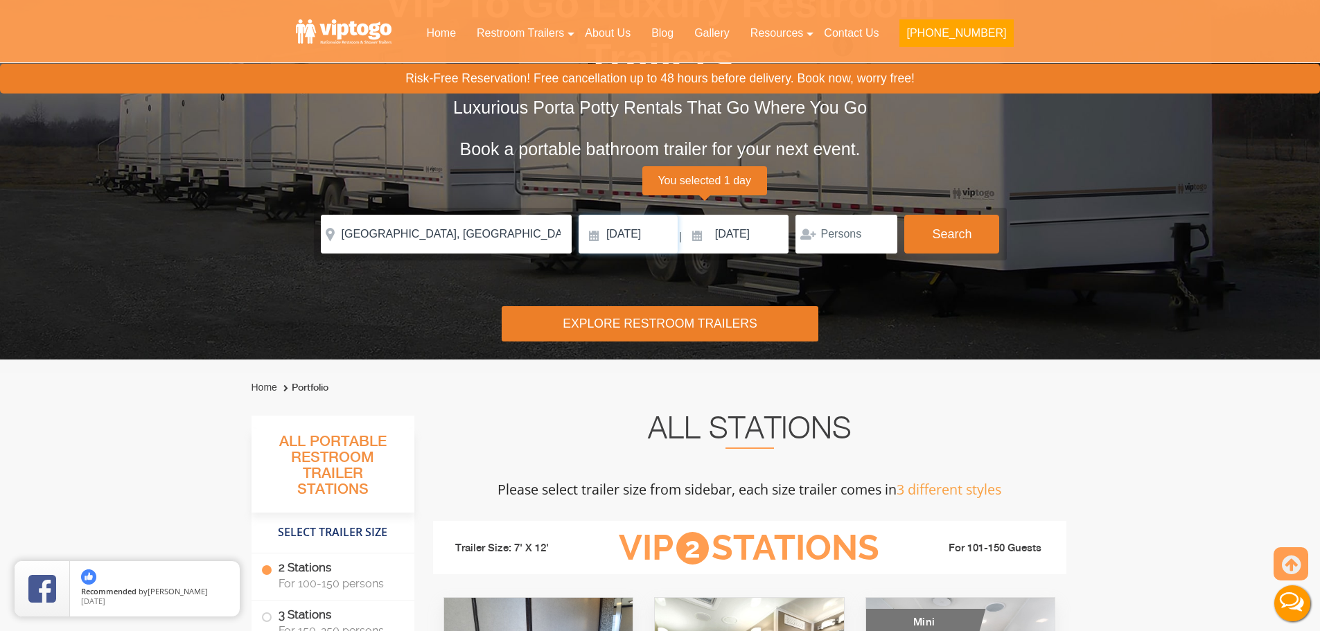
drag, startPoint x: 626, startPoint y: 222, endPoint x: 714, endPoint y: 238, distance: 88.7
click at [626, 220] on input "09/01/2025" at bounding box center [627, 234] width 99 height 39
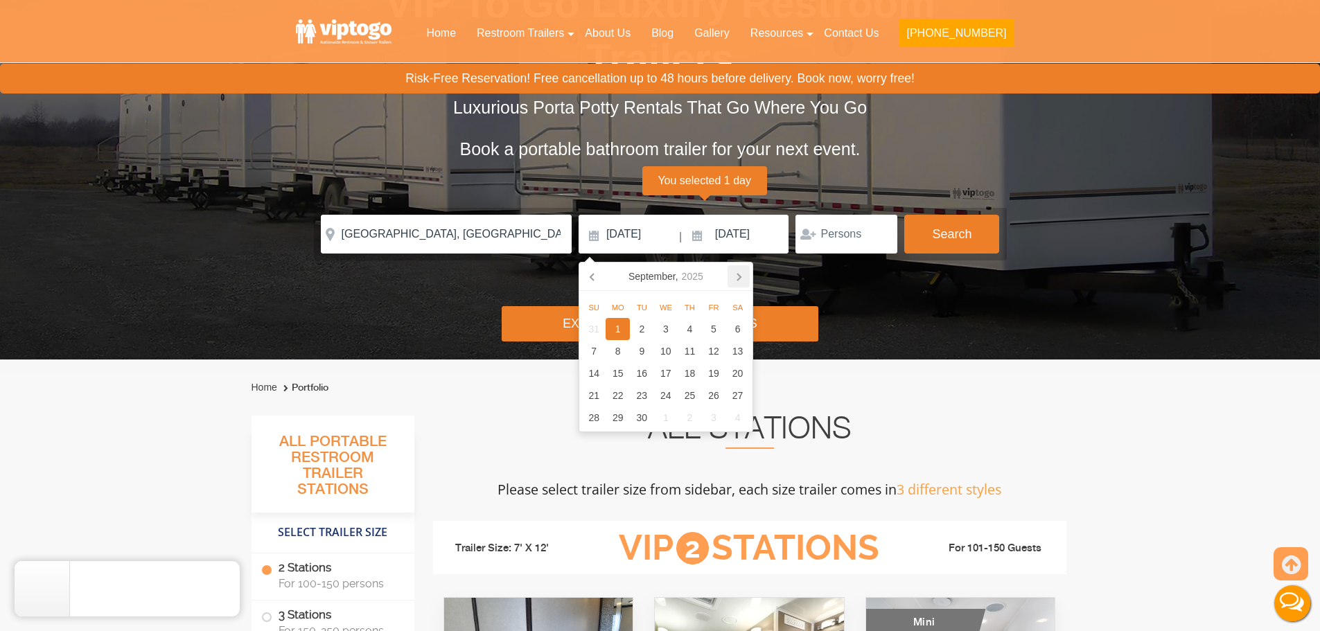
click at [742, 269] on icon at bounding box center [738, 276] width 22 height 22
click at [592, 274] on icon at bounding box center [591, 277] width 3 height 7
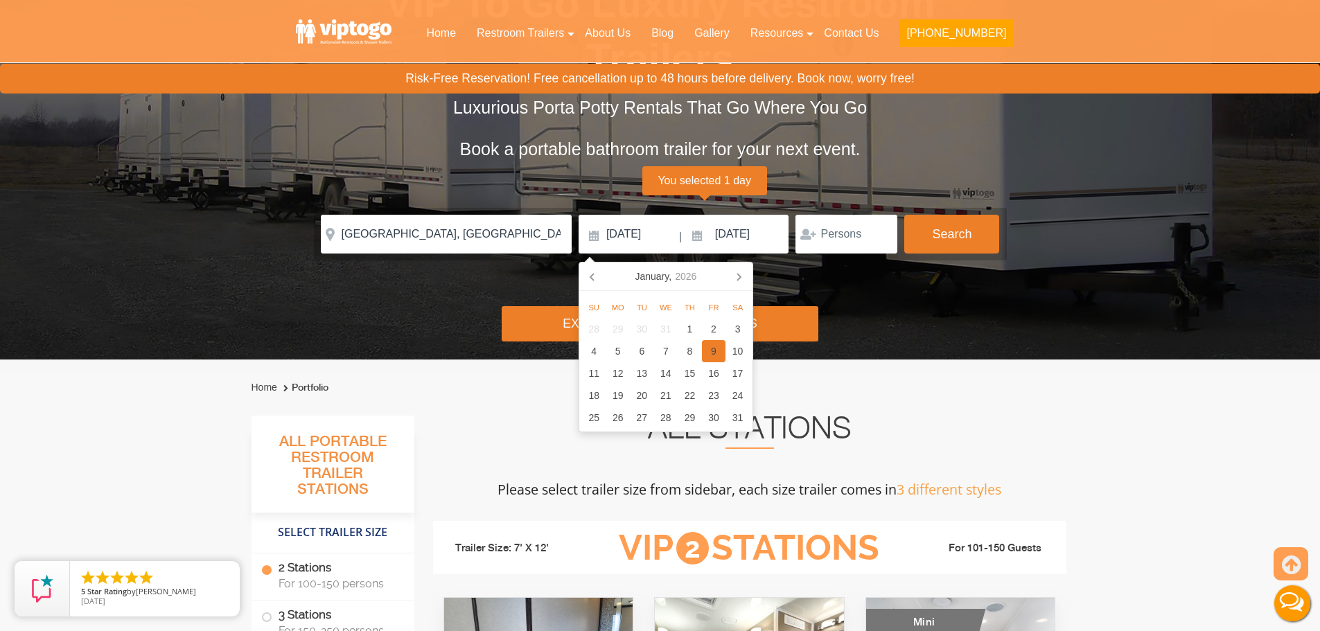
click at [723, 347] on div "9" at bounding box center [714, 351] width 24 height 22
type input "01/09/2026"
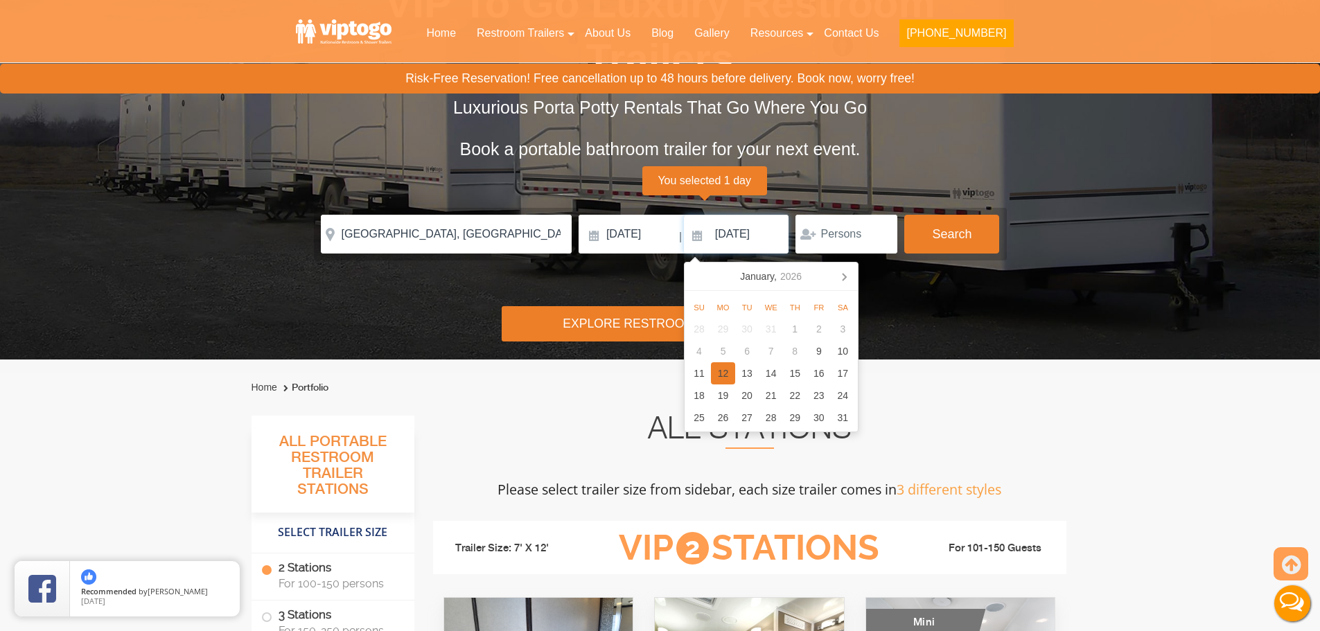
click at [725, 371] on div "12" at bounding box center [723, 373] width 24 height 22
type input "01/12/2026"
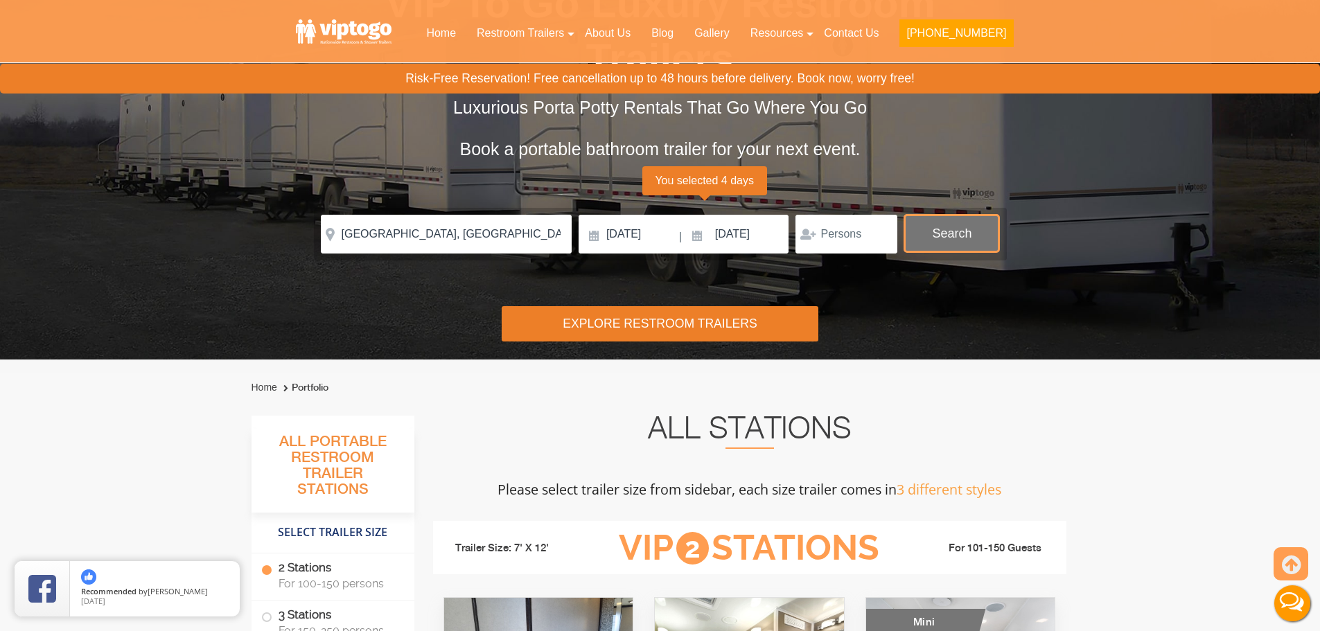
click at [979, 231] on button "Search" at bounding box center [951, 233] width 95 height 37
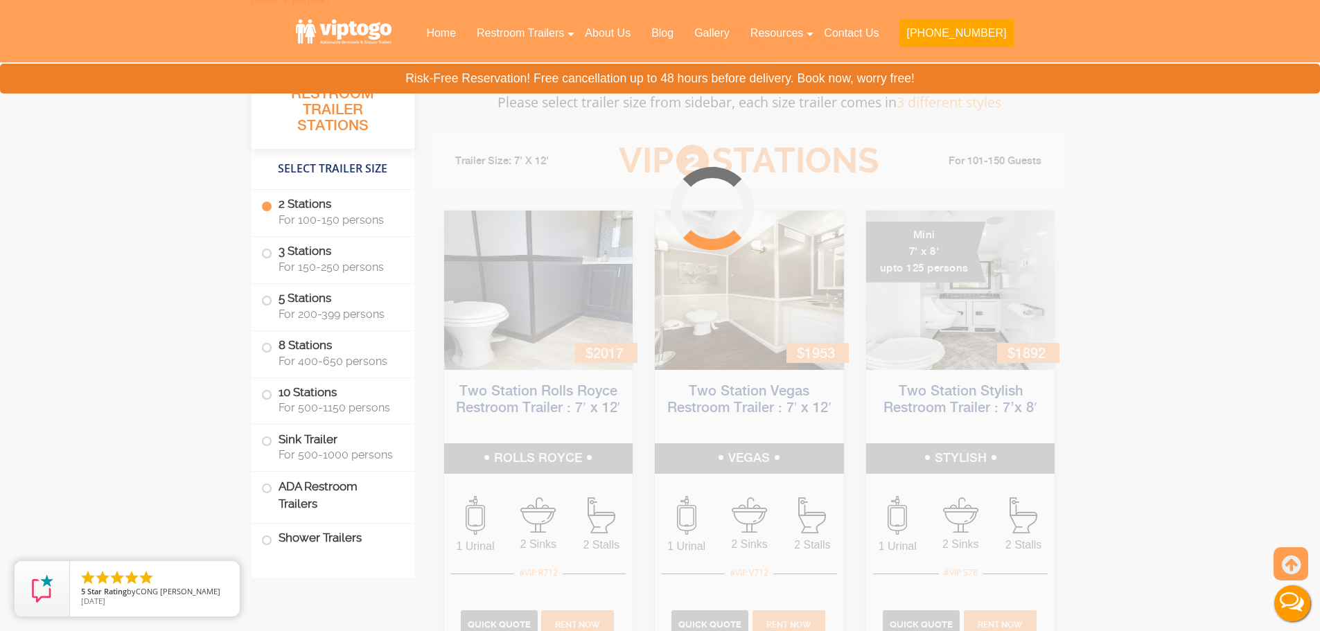
scroll to position [562, 0]
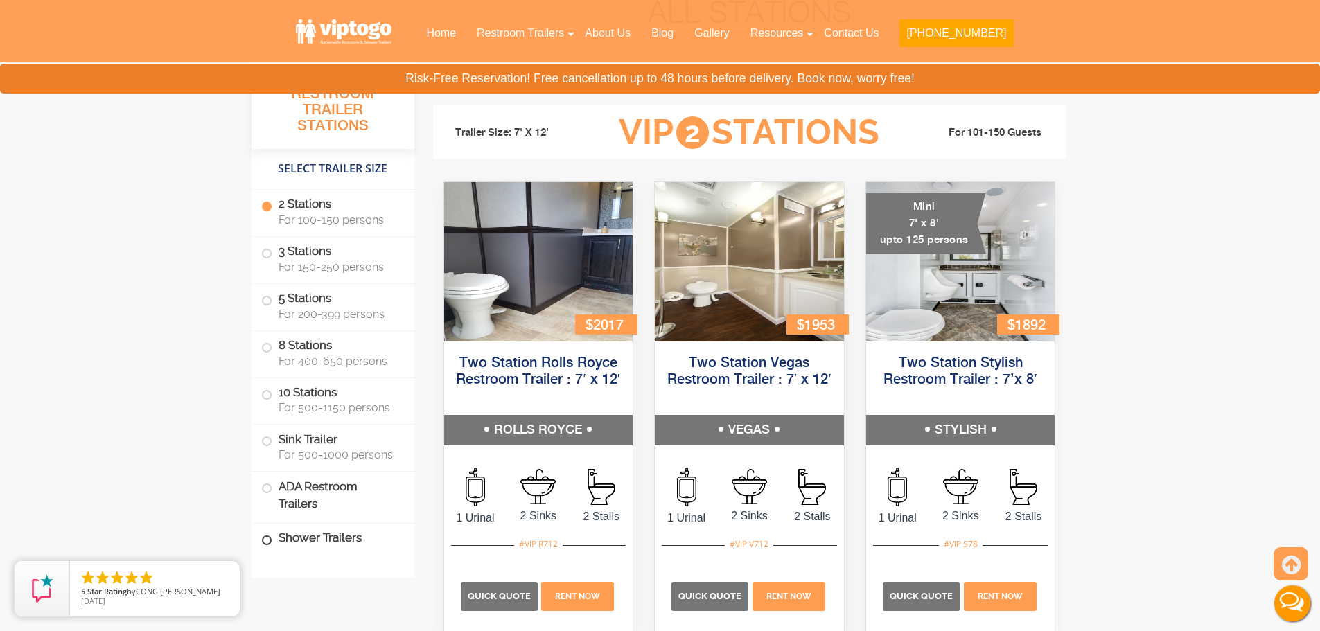
click at [286, 535] on label "Shower Trailers" at bounding box center [332, 539] width 143 height 30
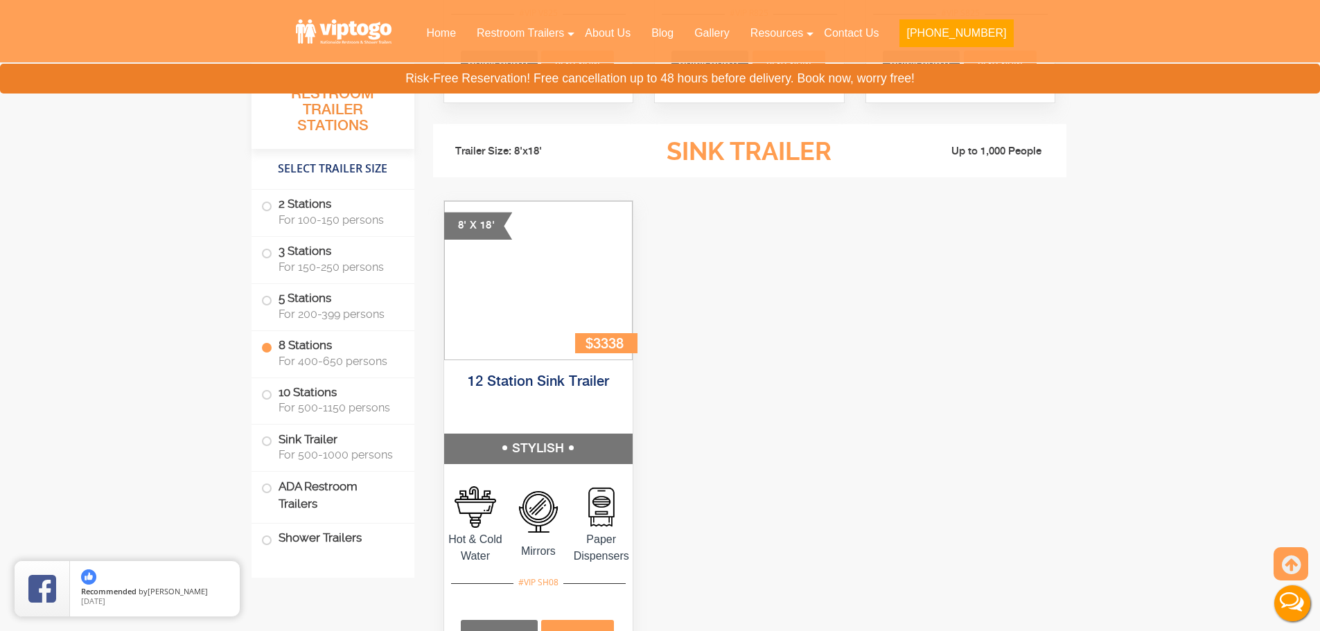
scroll to position [0, 0]
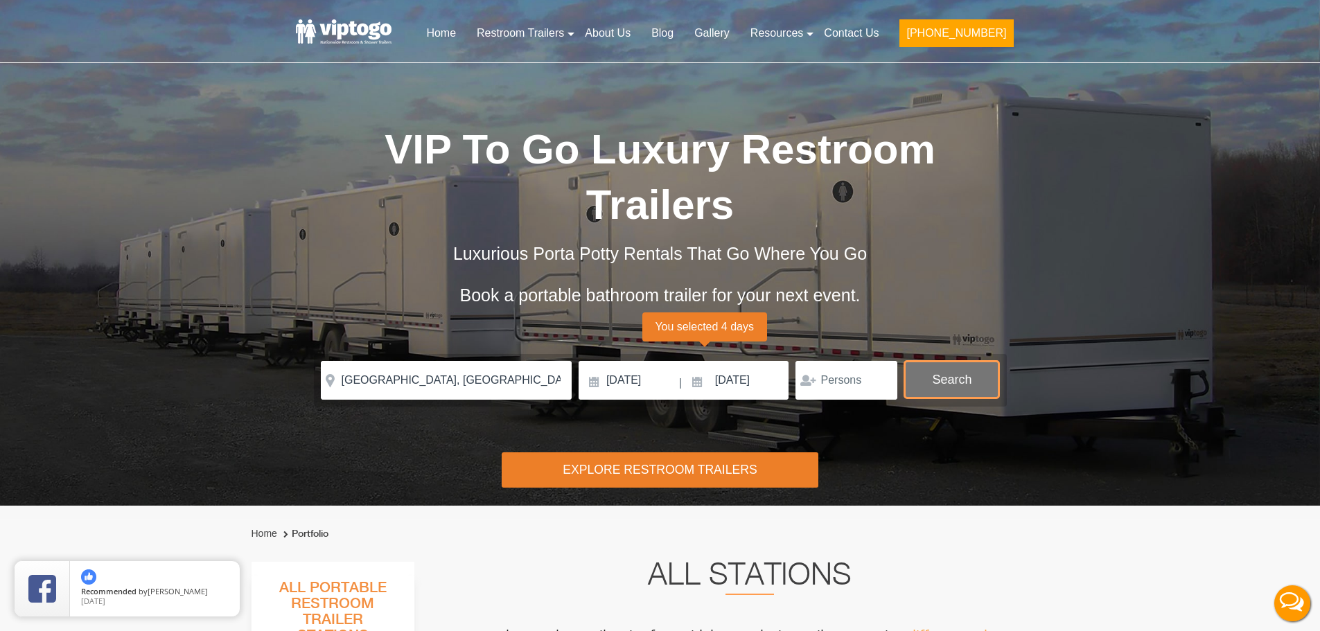
click at [940, 377] on button "Search" at bounding box center [951, 379] width 95 height 37
click at [942, 389] on button "Search" at bounding box center [951, 379] width 95 height 37
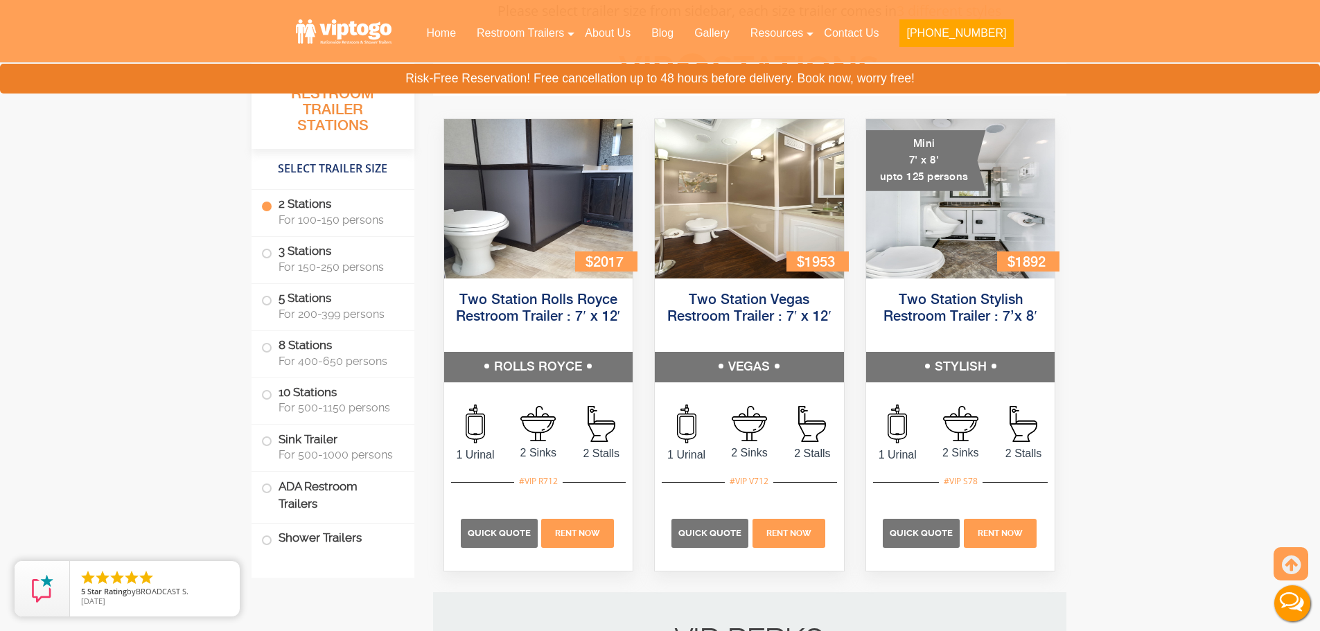
scroll to position [631, 0]
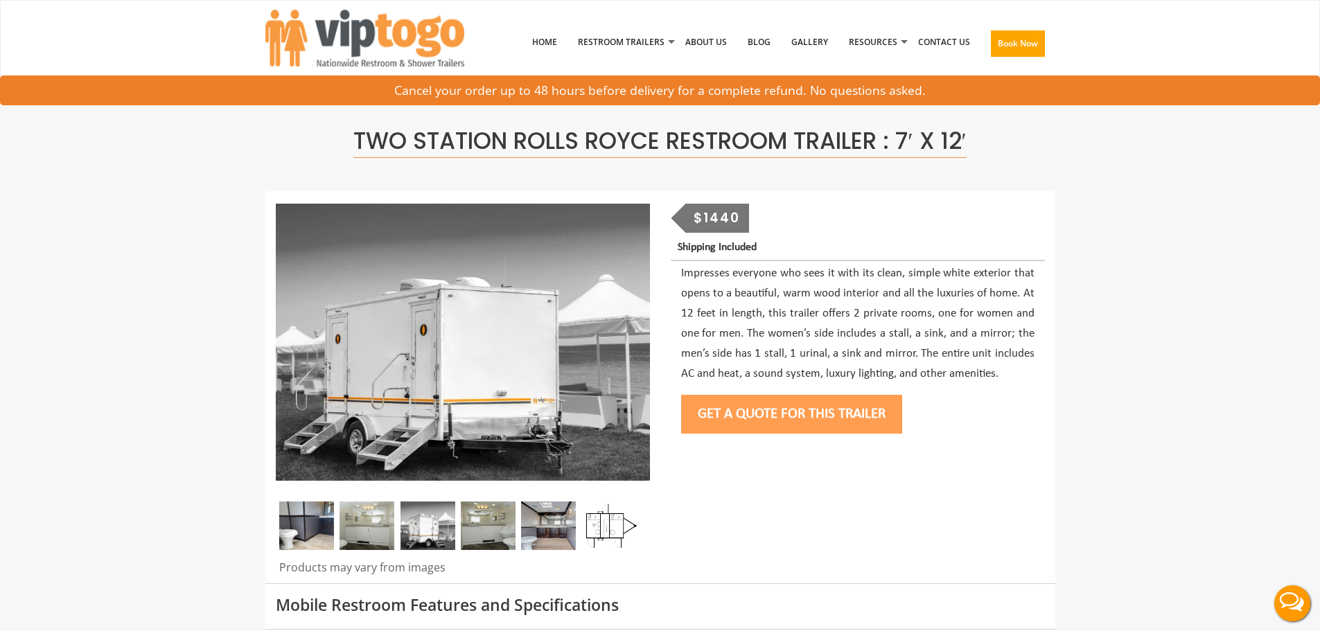
click at [831, 428] on button "Get a Quote for this Trailer" at bounding box center [791, 414] width 221 height 39
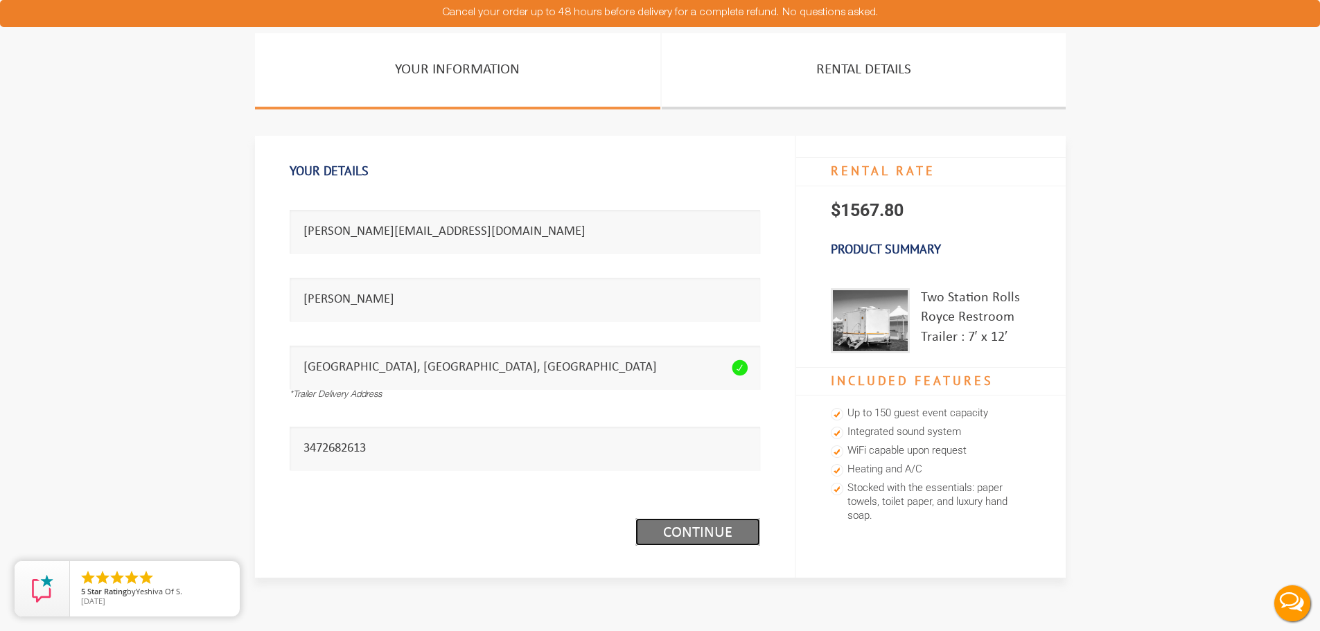
click at [692, 539] on link "Continue (1/3)" at bounding box center [697, 532] width 125 height 28
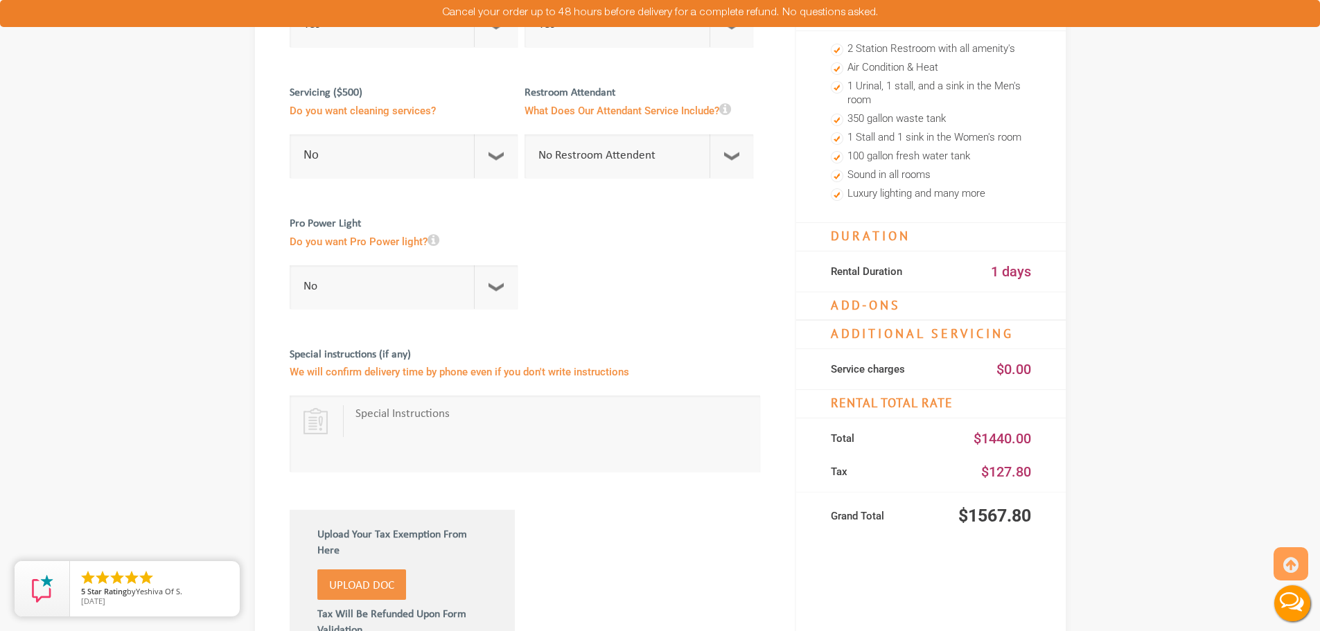
scroll to position [208, 0]
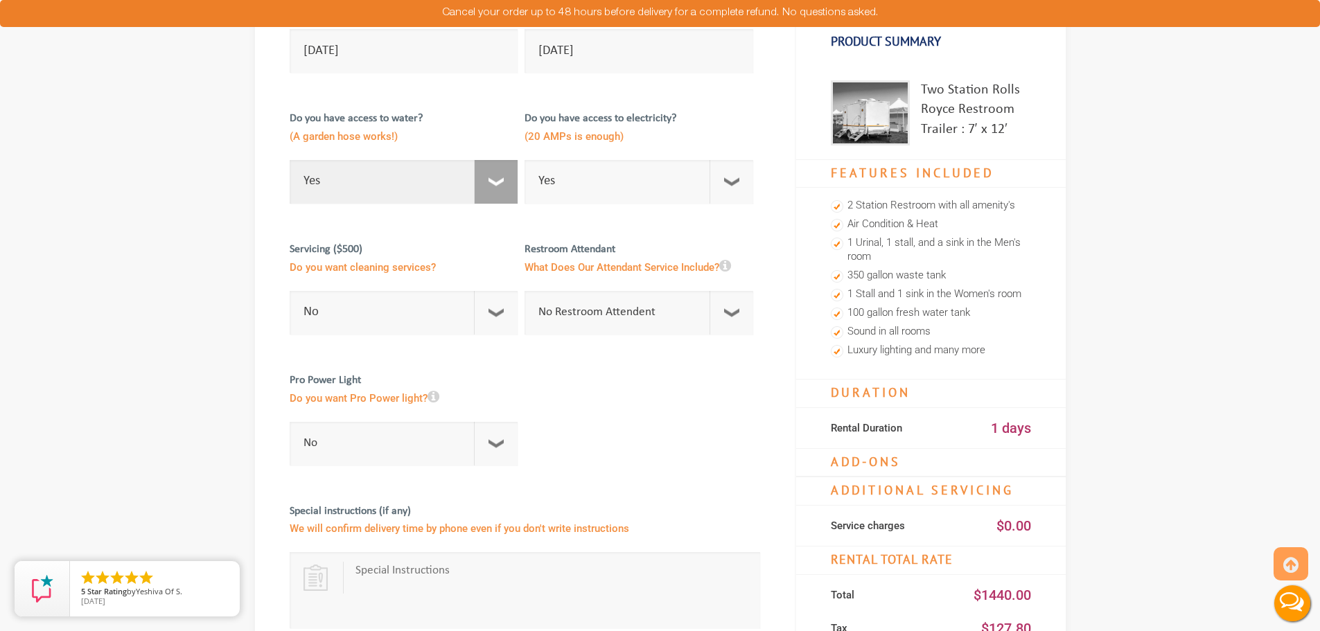
click at [494, 184] on select "Select Option Yes No" at bounding box center [404, 182] width 229 height 44
click at [728, 188] on select "Select Option Yes No" at bounding box center [638, 182] width 229 height 44
select select "No"
click at [524, 160] on select "Select Option Yes No" at bounding box center [638, 182] width 229 height 44
checkbox input "true"
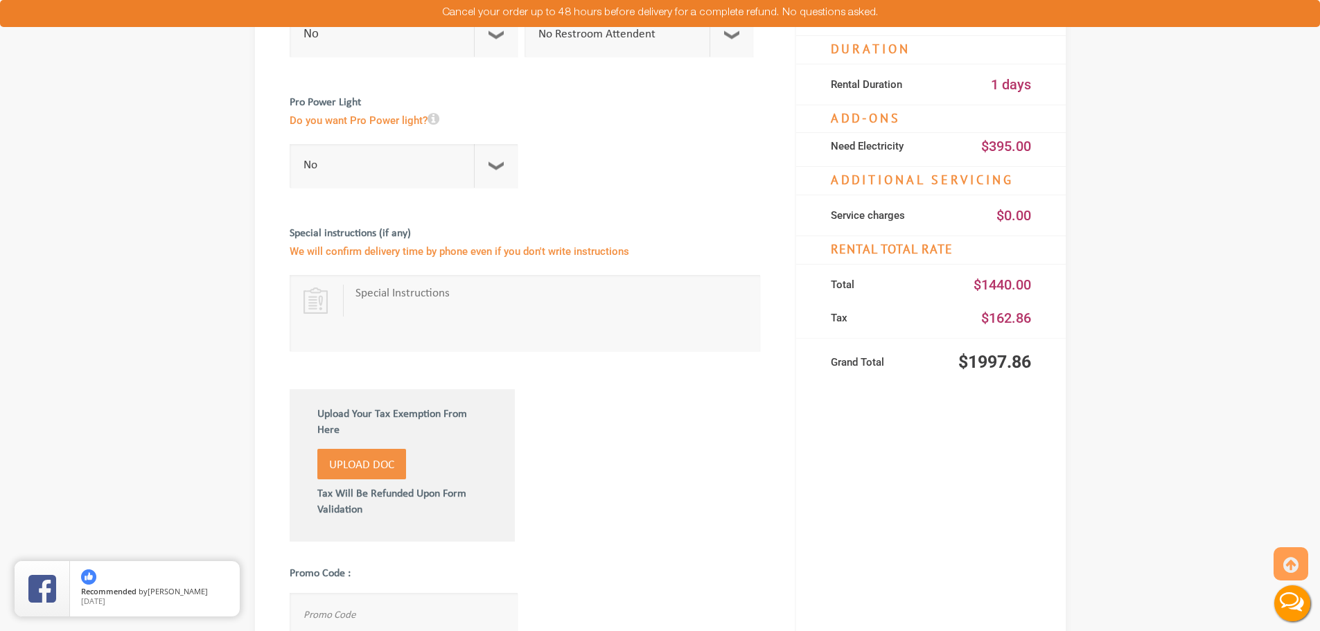
scroll to position [554, 0]
